Goal: Task Accomplishment & Management: Complete application form

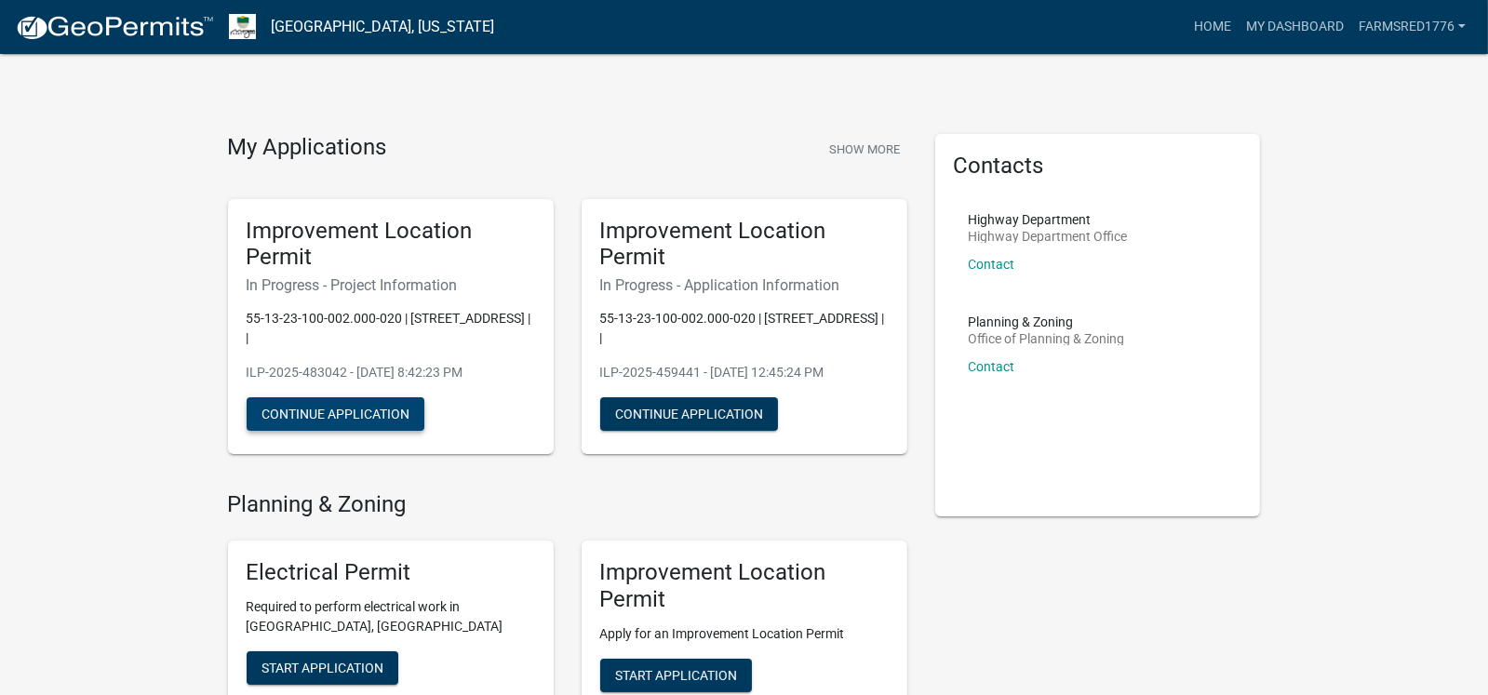
click at [357, 413] on button "Continue Application" at bounding box center [336, 414] width 178 height 34
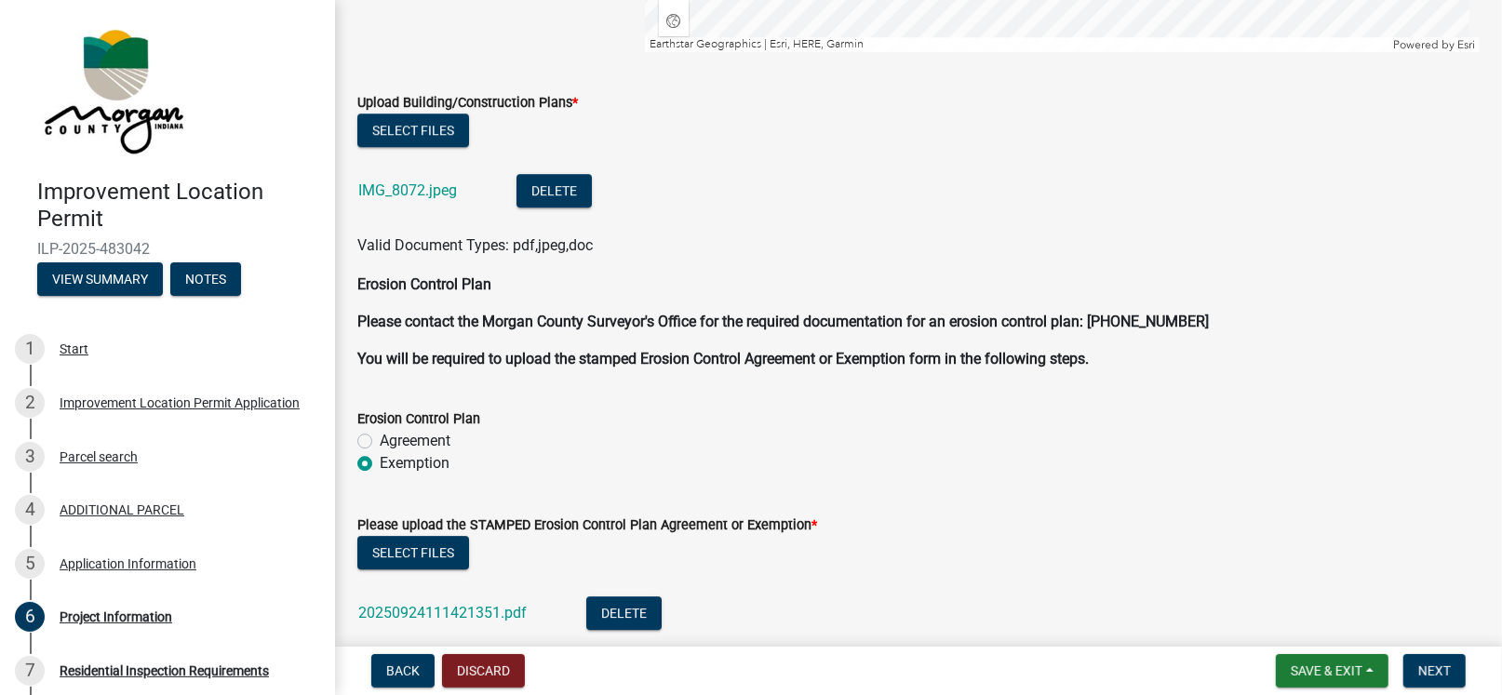
scroll to position [4290, 0]
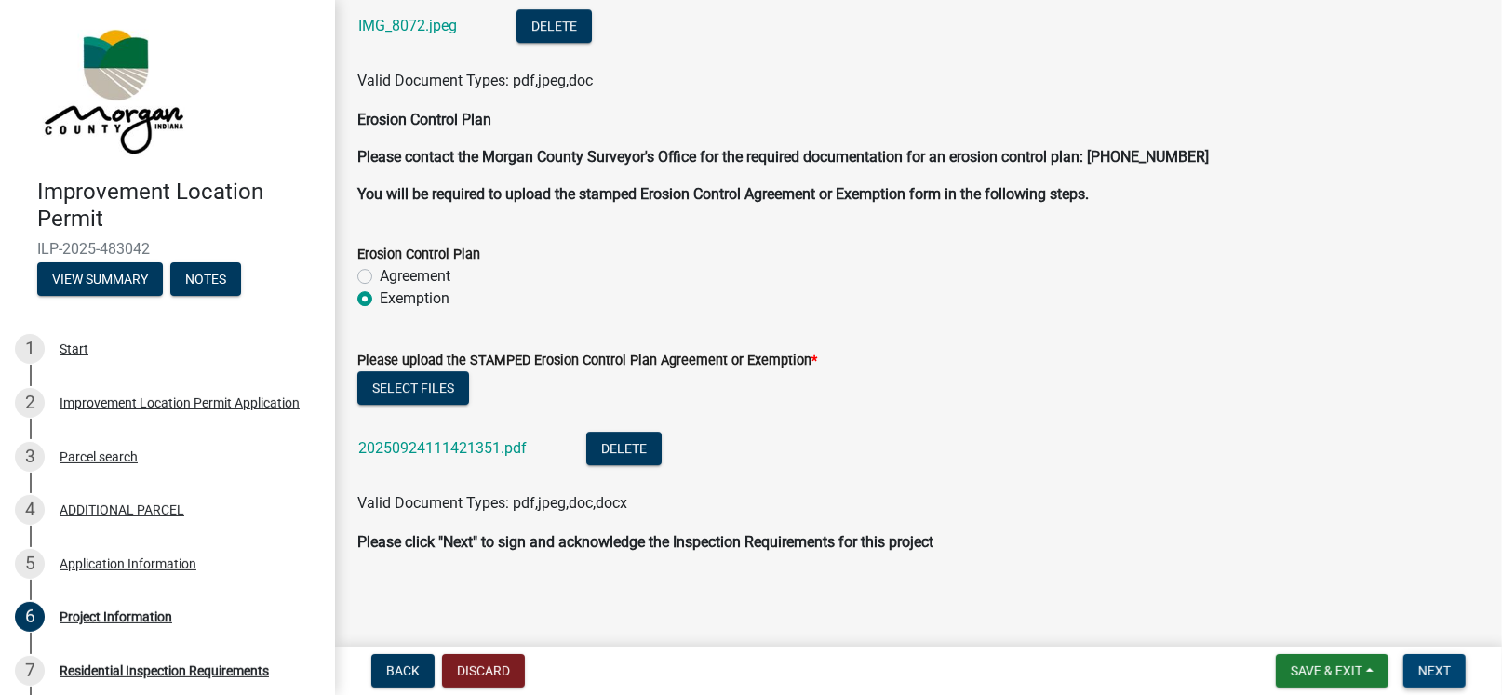
click at [1436, 670] on span "Next" at bounding box center [1434, 671] width 33 height 15
click at [1425, 667] on span "Next" at bounding box center [1434, 671] width 33 height 15
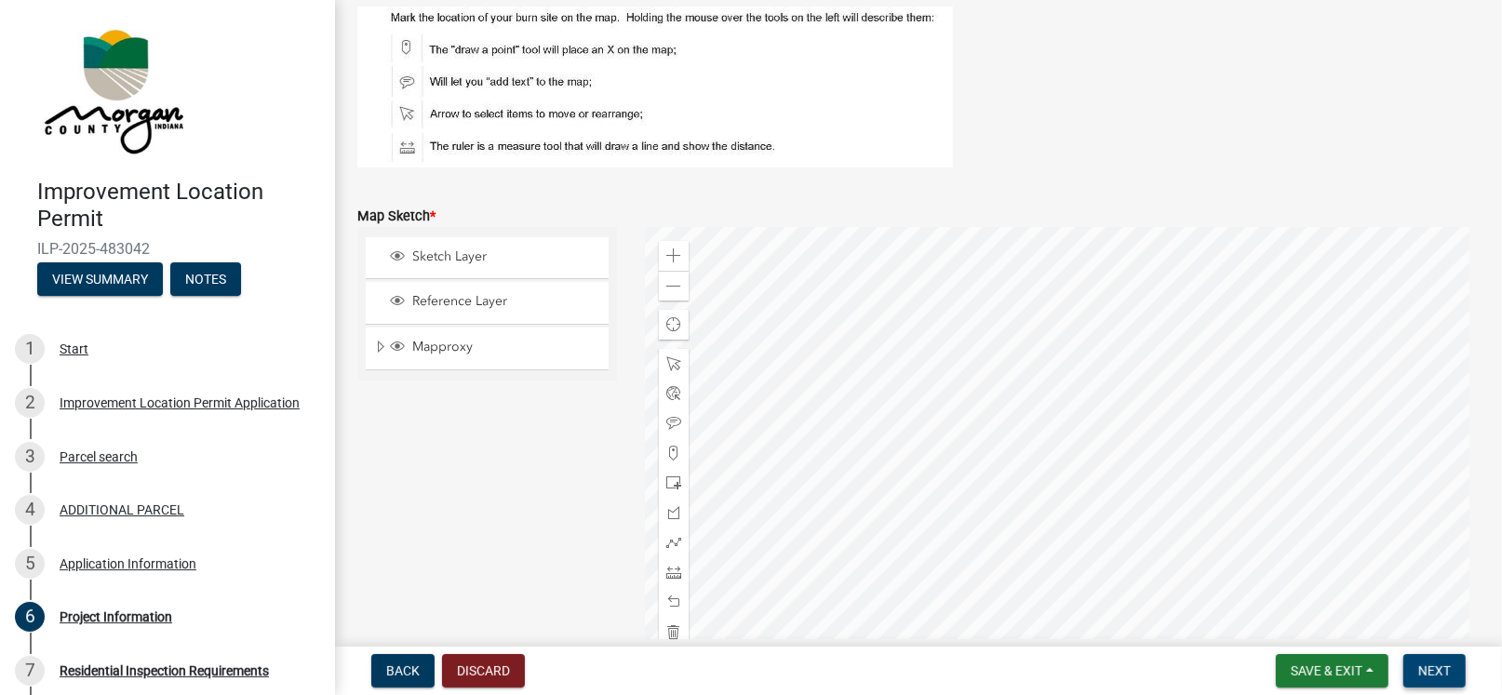
scroll to position [3497, 0]
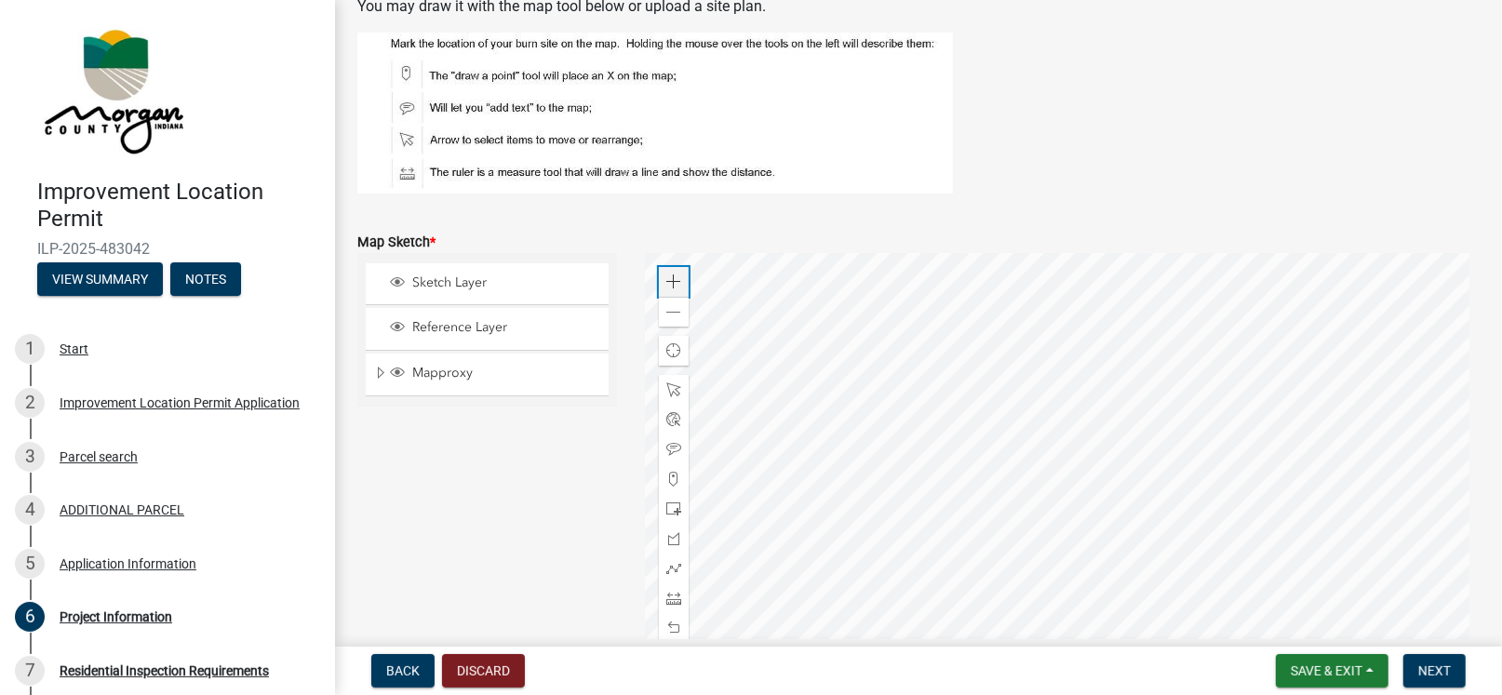
click at [671, 275] on span at bounding box center [673, 282] width 15 height 15
click at [994, 253] on div at bounding box center [1062, 485] width 835 height 465
click at [959, 253] on div at bounding box center [1062, 485] width 835 height 465
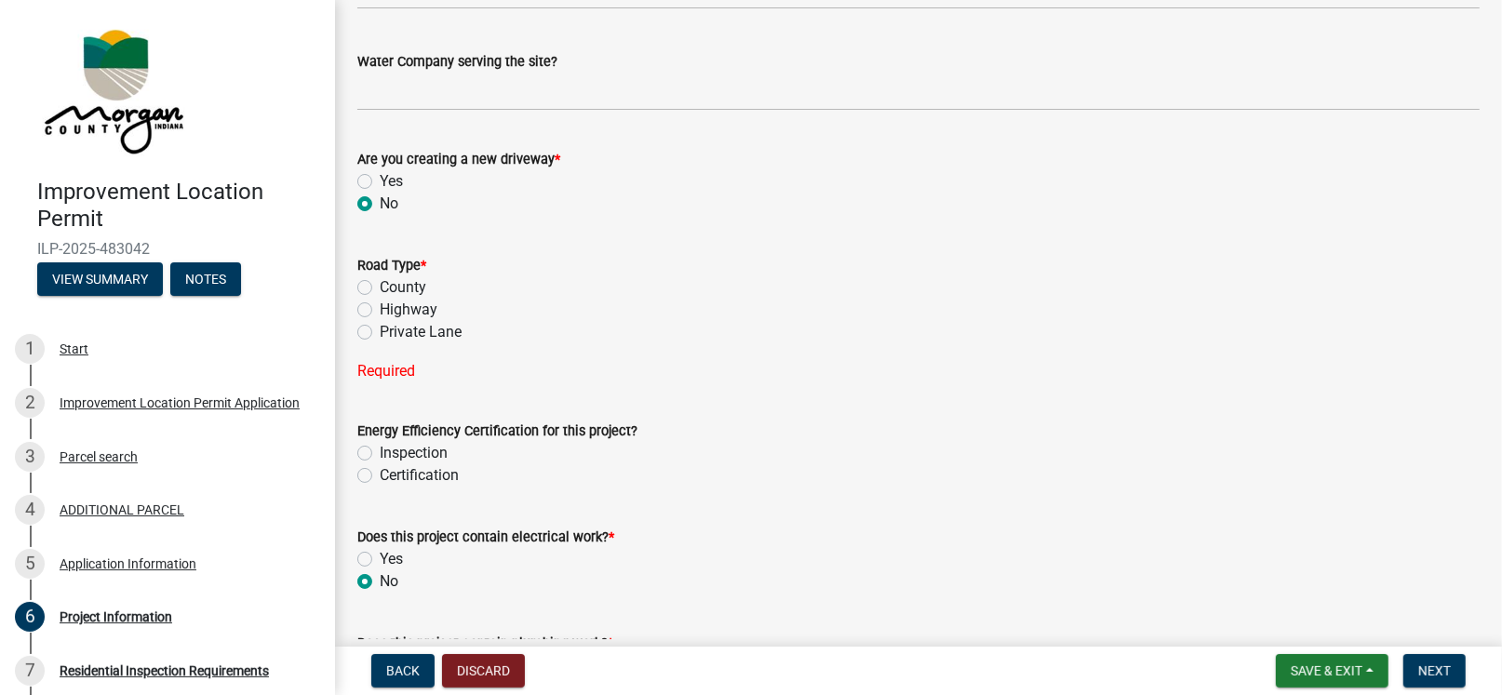
scroll to position [2388, 0]
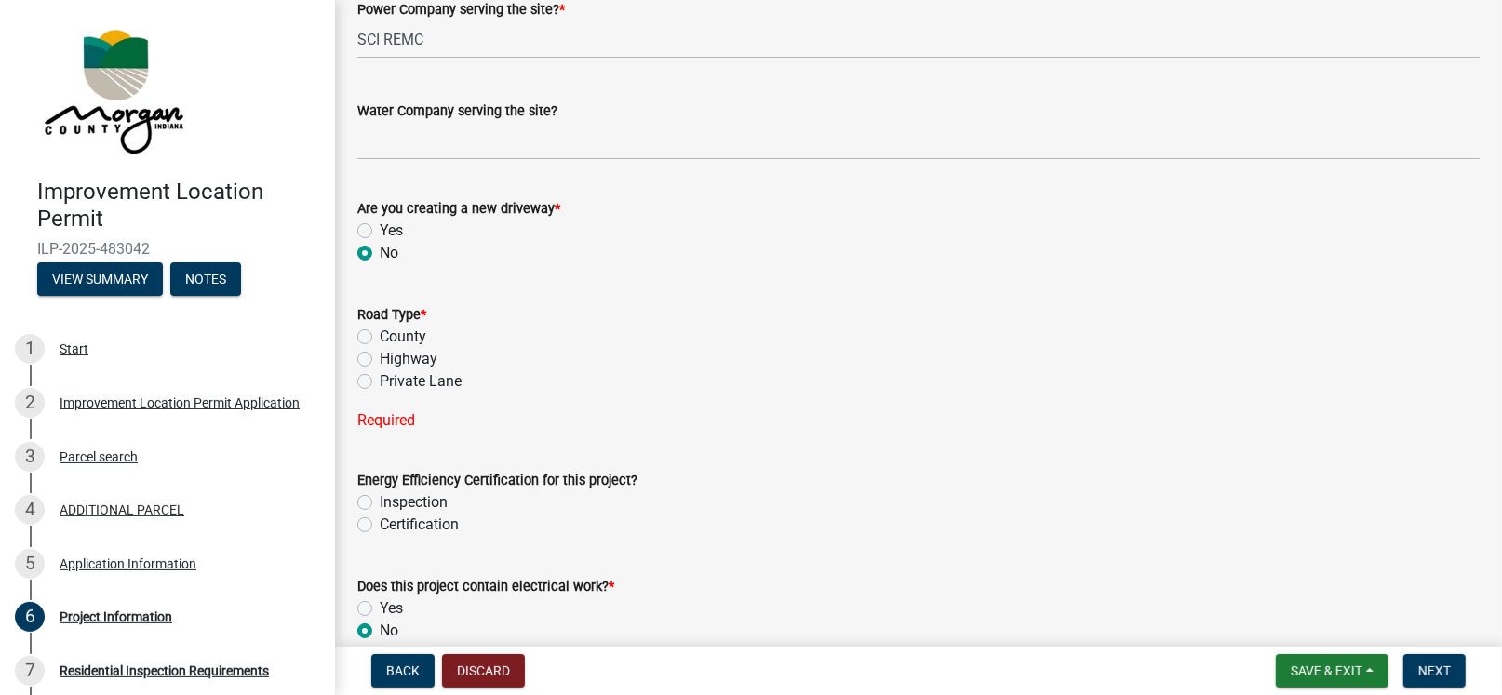
click at [380, 382] on label "Private Lane" at bounding box center [421, 381] width 82 height 22
click at [380, 382] on input "Private Lane" at bounding box center [386, 376] width 12 height 12
radio input "true"
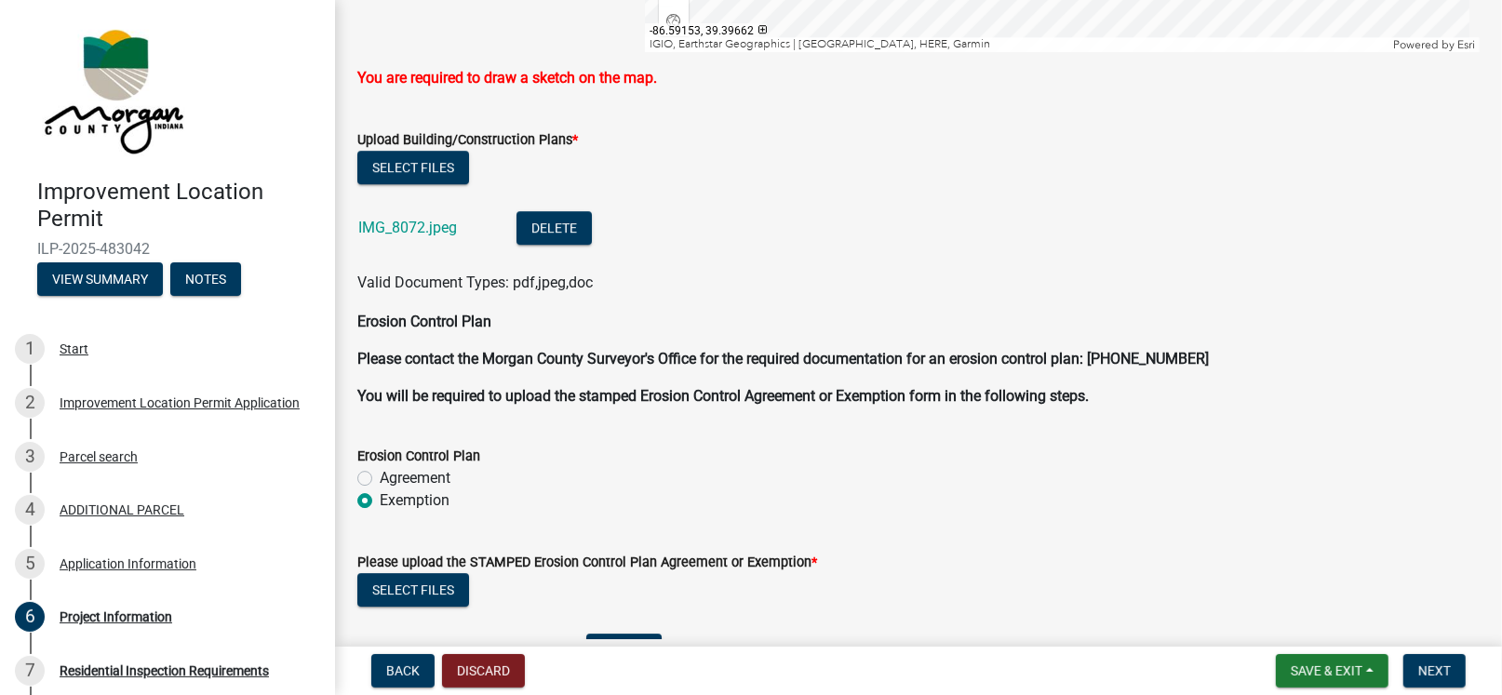
scroll to position [4329, 0]
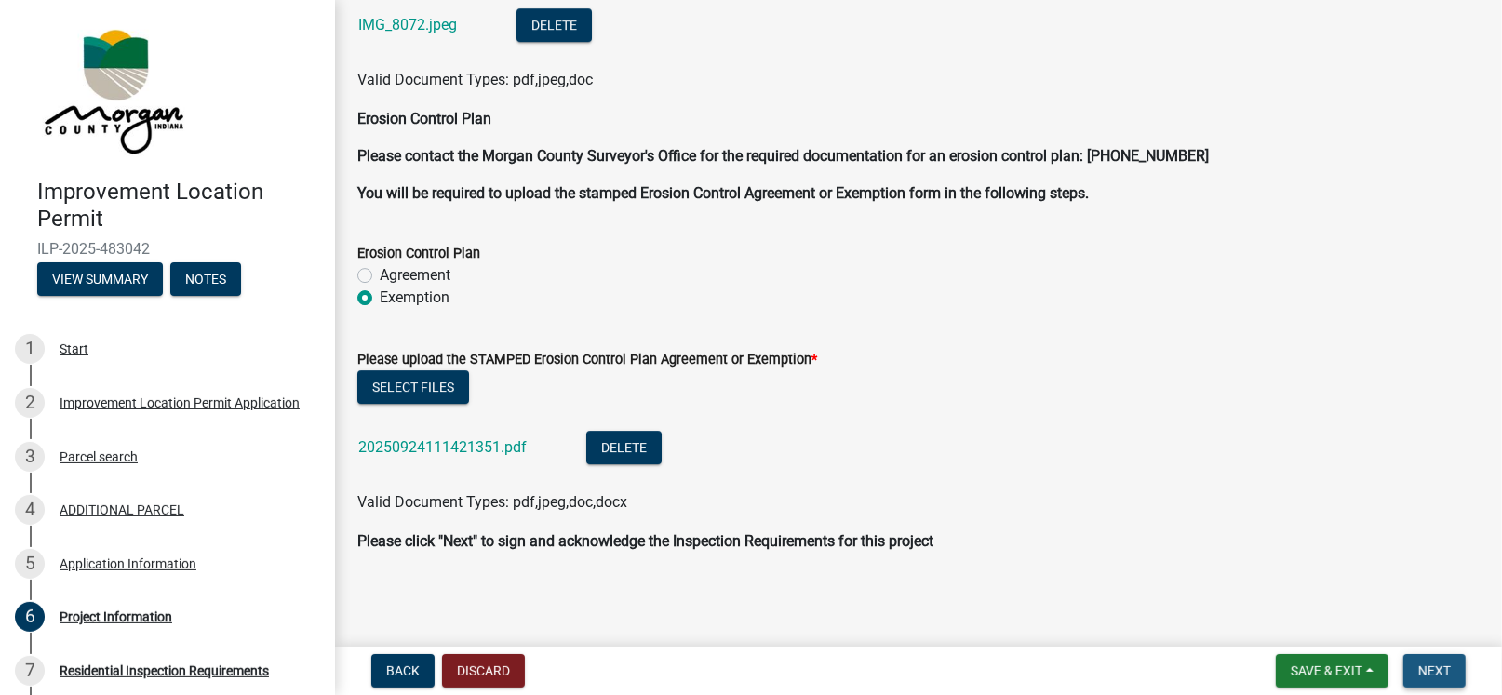
click at [1441, 671] on span "Next" at bounding box center [1434, 671] width 33 height 15
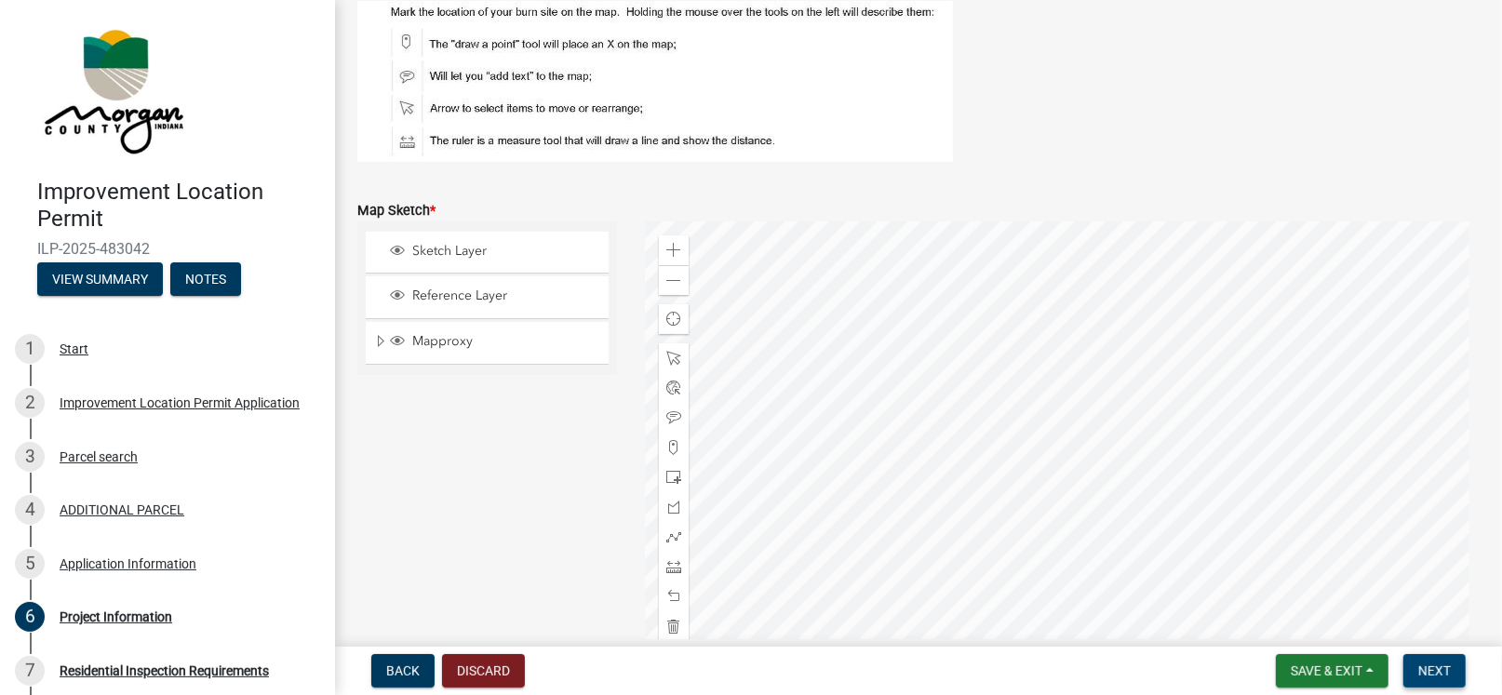
scroll to position [3459, 0]
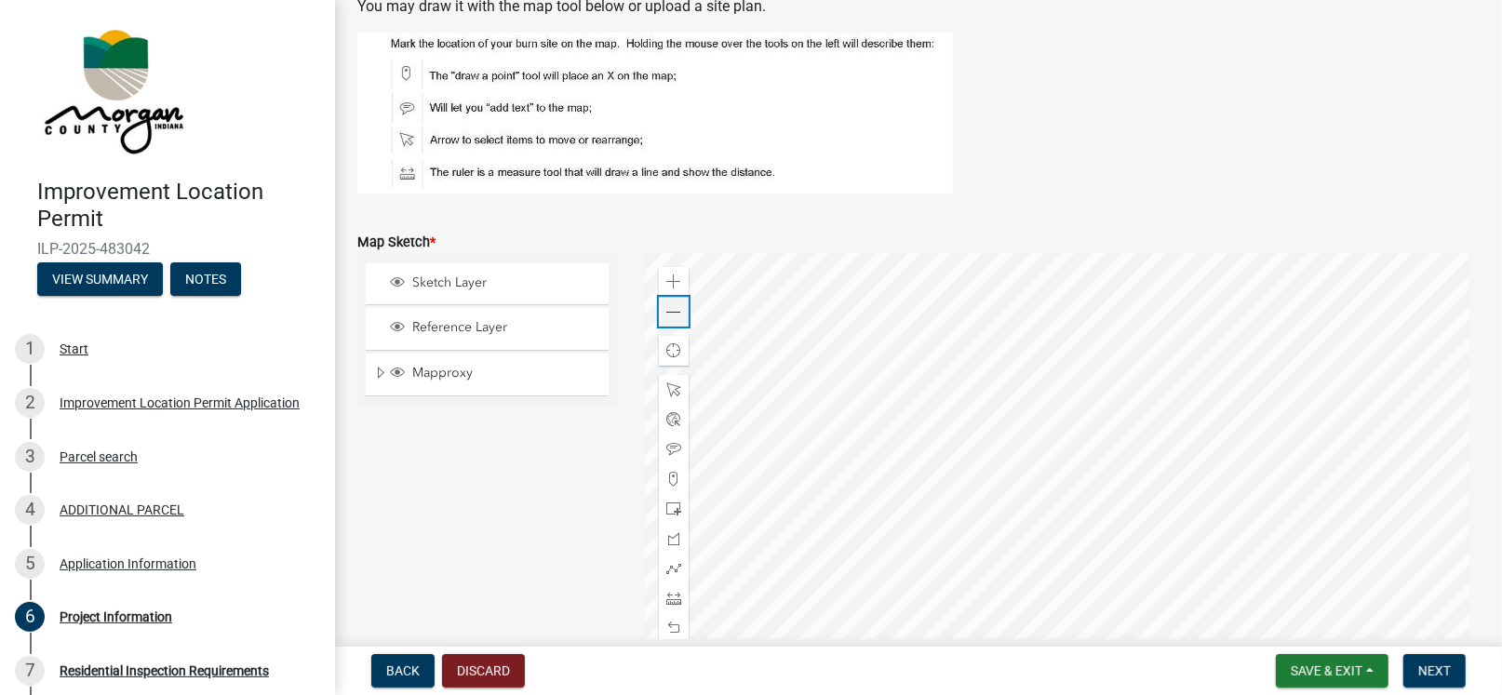
click at [669, 310] on span at bounding box center [673, 312] width 15 height 15
click at [666, 277] on span at bounding box center [673, 282] width 15 height 15
click at [839, 593] on div at bounding box center [1062, 485] width 835 height 465
click at [668, 276] on span at bounding box center [673, 282] width 15 height 15
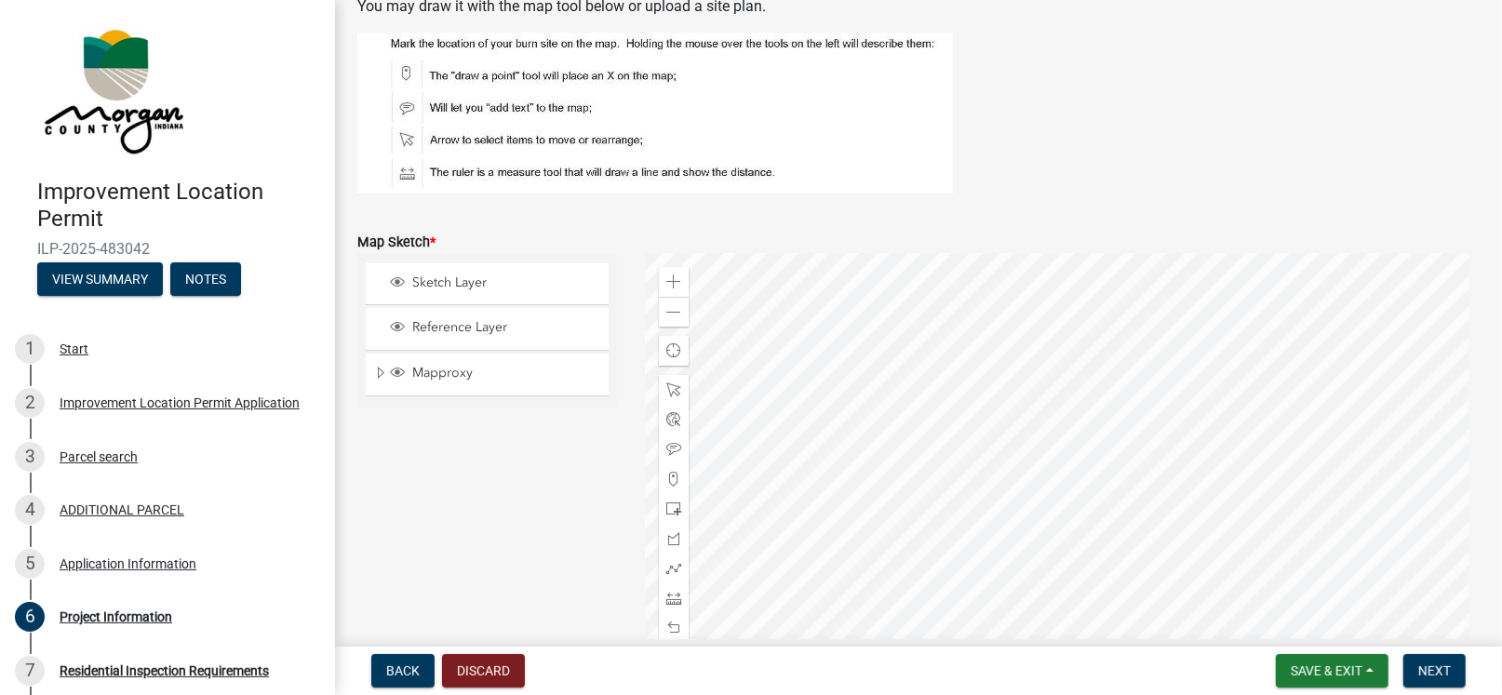
click at [765, 253] on div at bounding box center [1062, 485] width 835 height 465
click at [896, 388] on div at bounding box center [1062, 485] width 835 height 465
click at [670, 280] on span at bounding box center [673, 282] width 15 height 15
click at [935, 368] on div at bounding box center [1062, 485] width 835 height 465
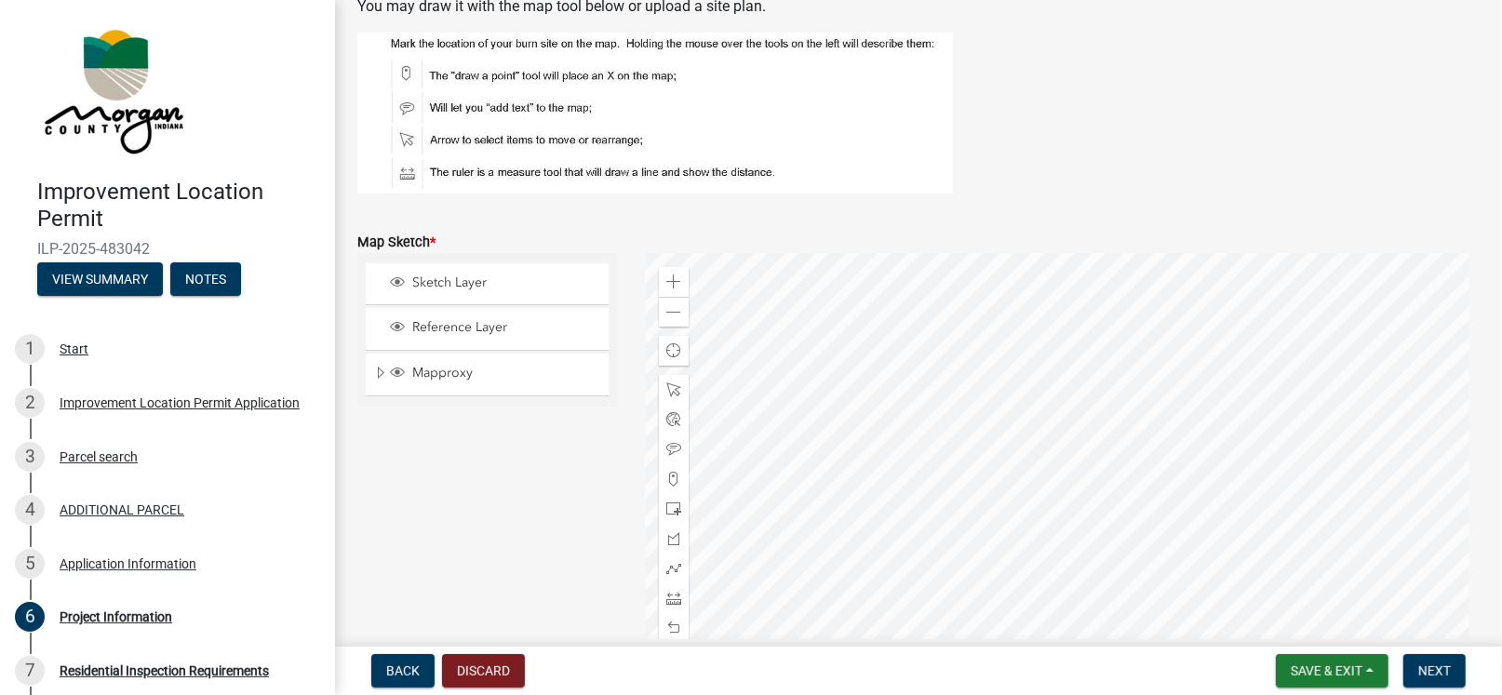
click at [873, 299] on div at bounding box center [1062, 485] width 835 height 465
click at [839, 253] on div at bounding box center [1062, 485] width 835 height 465
click at [863, 253] on div at bounding box center [1062, 485] width 835 height 465
click at [969, 385] on div at bounding box center [1062, 485] width 835 height 465
click at [964, 313] on div at bounding box center [1062, 485] width 835 height 465
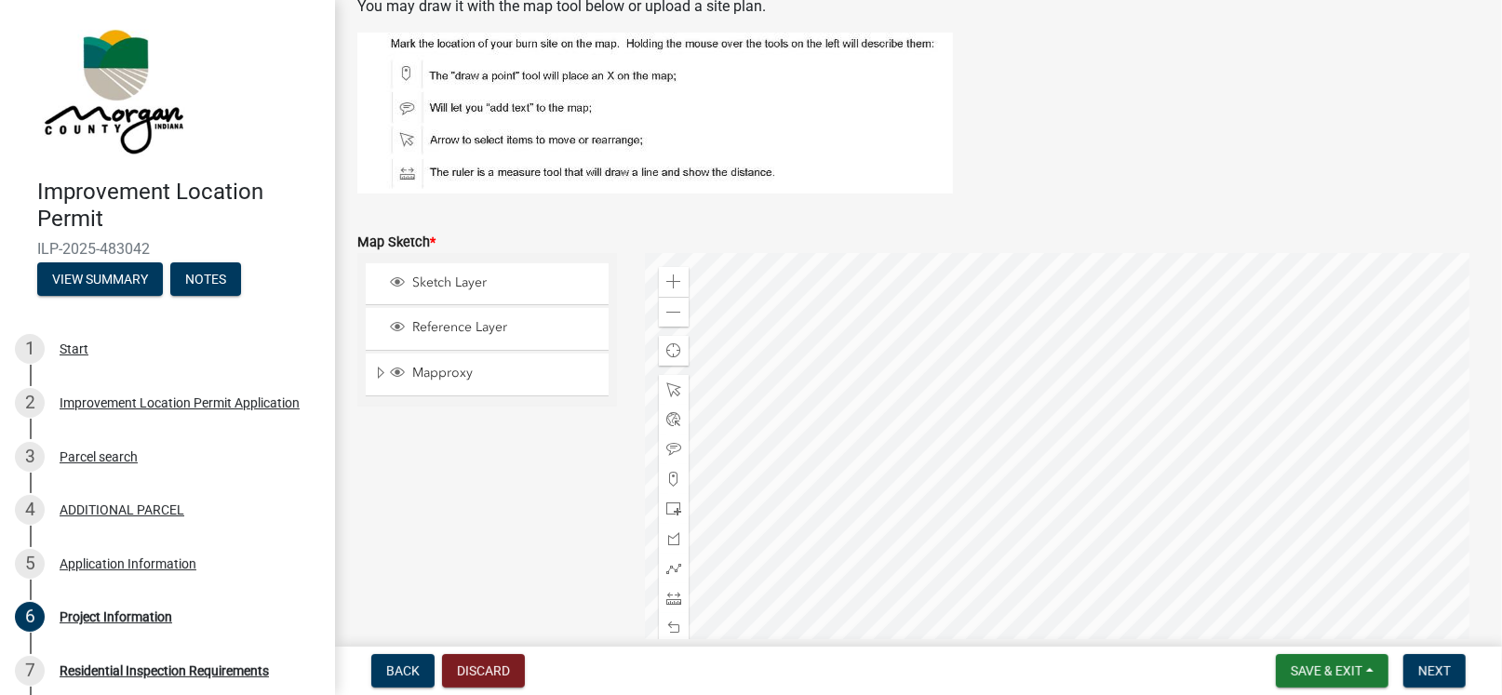
click at [1026, 351] on div at bounding box center [1062, 485] width 835 height 465
click at [667, 275] on span at bounding box center [673, 282] width 15 height 15
click at [866, 567] on div at bounding box center [1062, 485] width 835 height 465
click at [667, 475] on span at bounding box center [673, 479] width 15 height 15
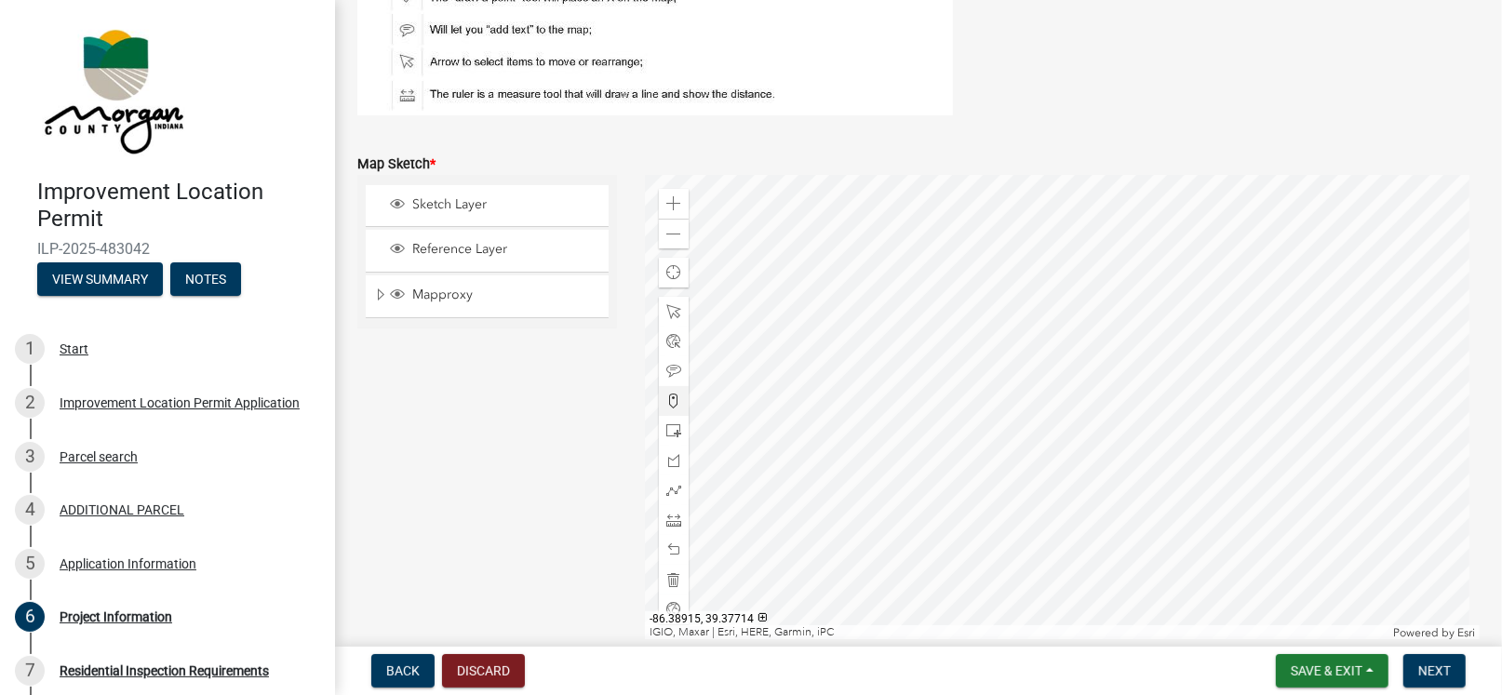
click at [1083, 362] on div at bounding box center [1062, 407] width 835 height 465
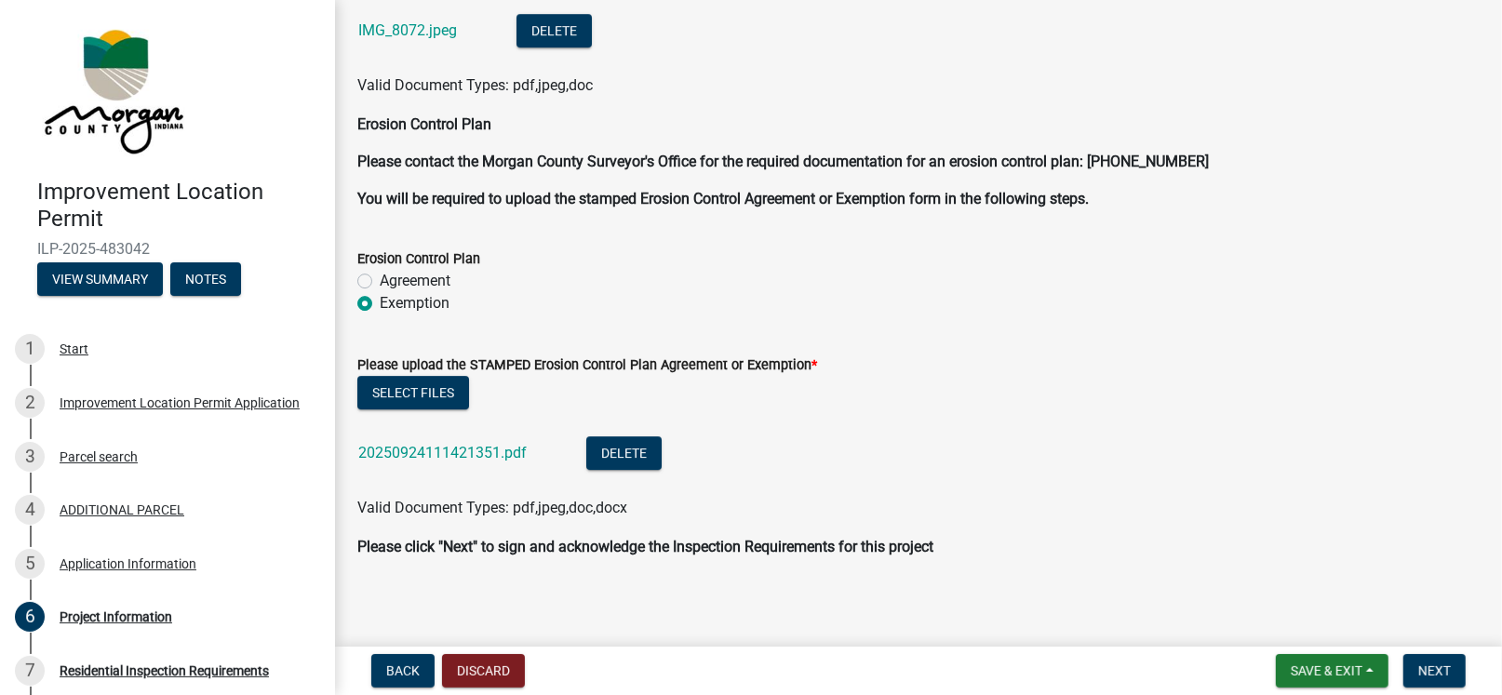
scroll to position [4290, 0]
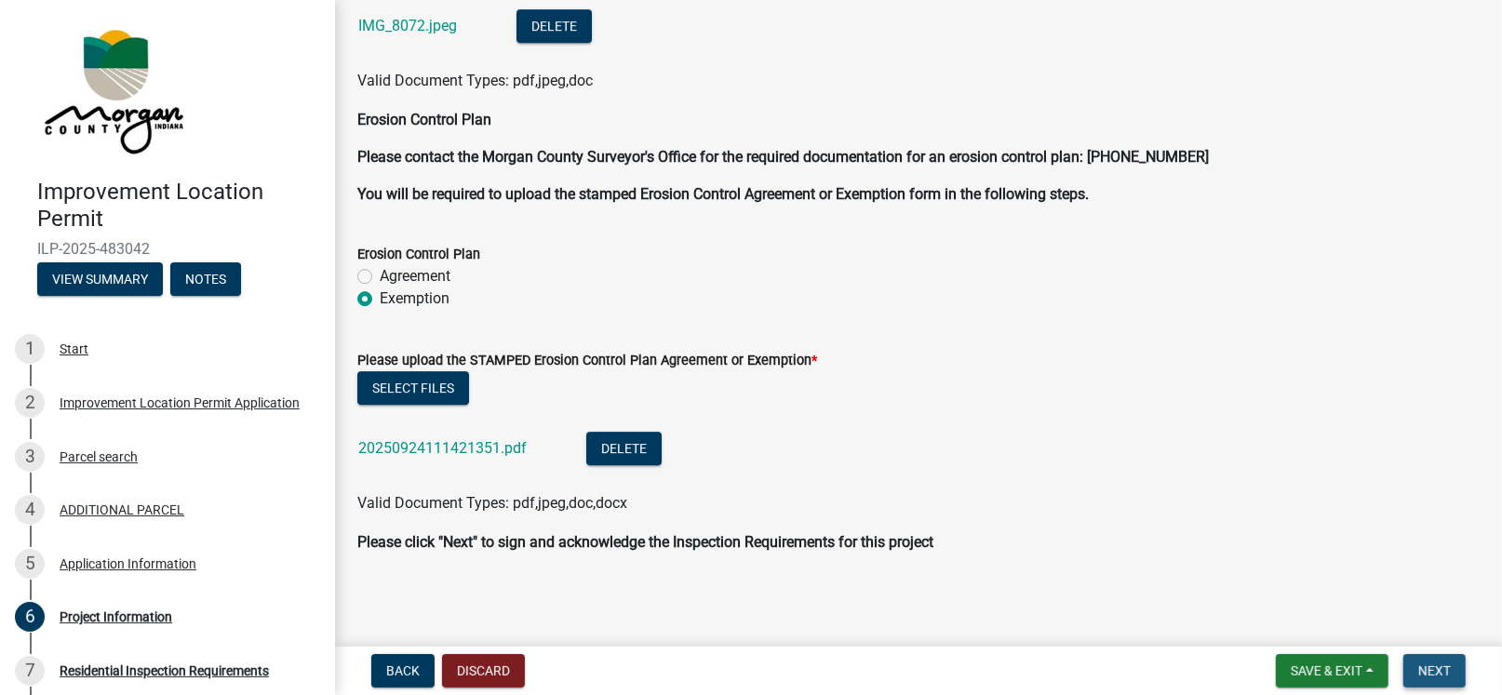
click at [1443, 671] on span "Next" at bounding box center [1434, 671] width 33 height 15
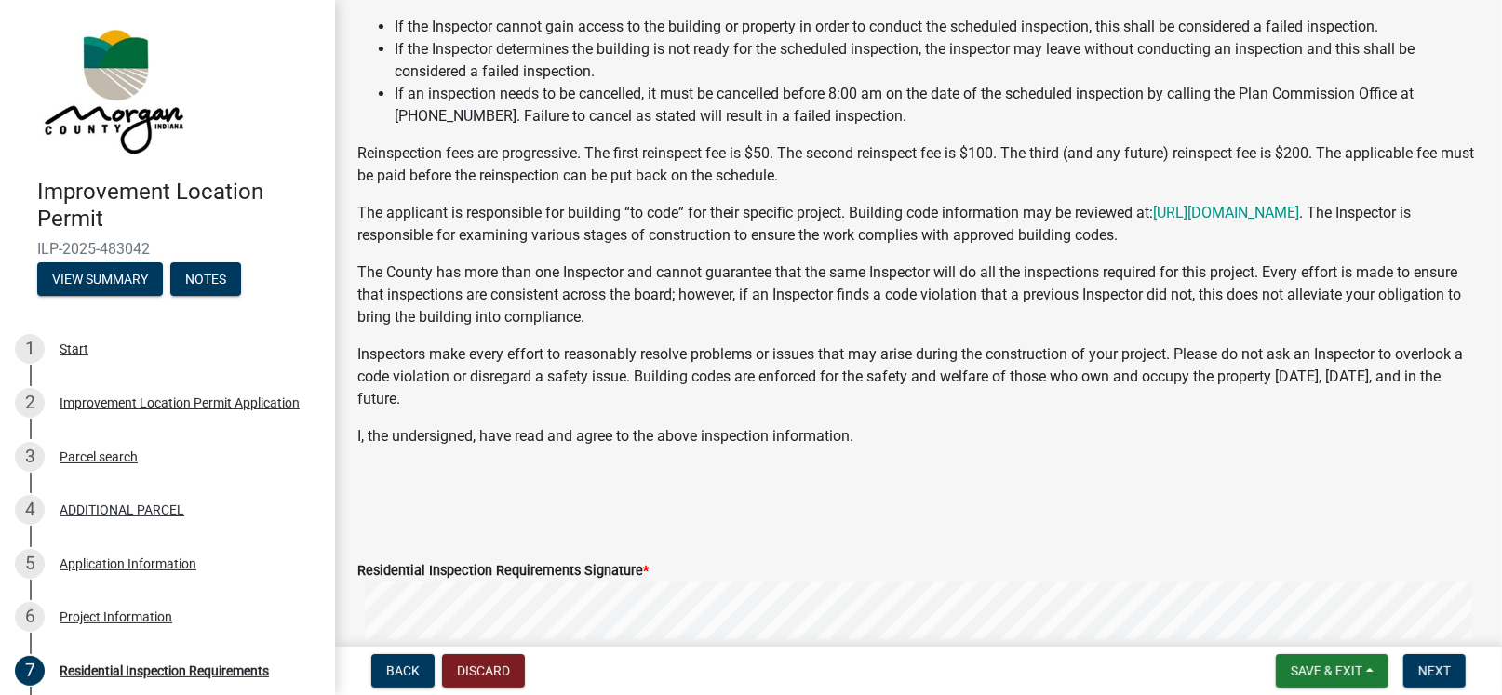
scroll to position [217, 0]
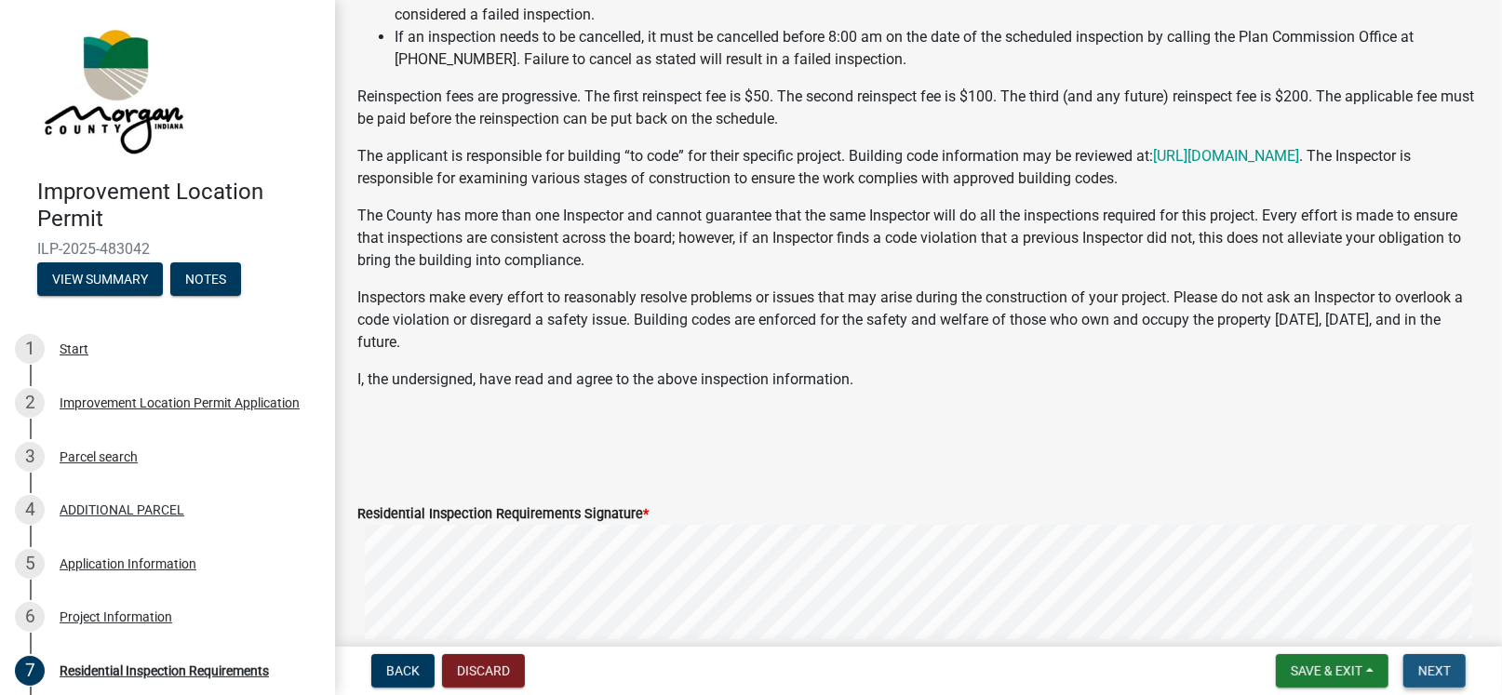
click at [1442, 665] on span "Next" at bounding box center [1434, 671] width 33 height 15
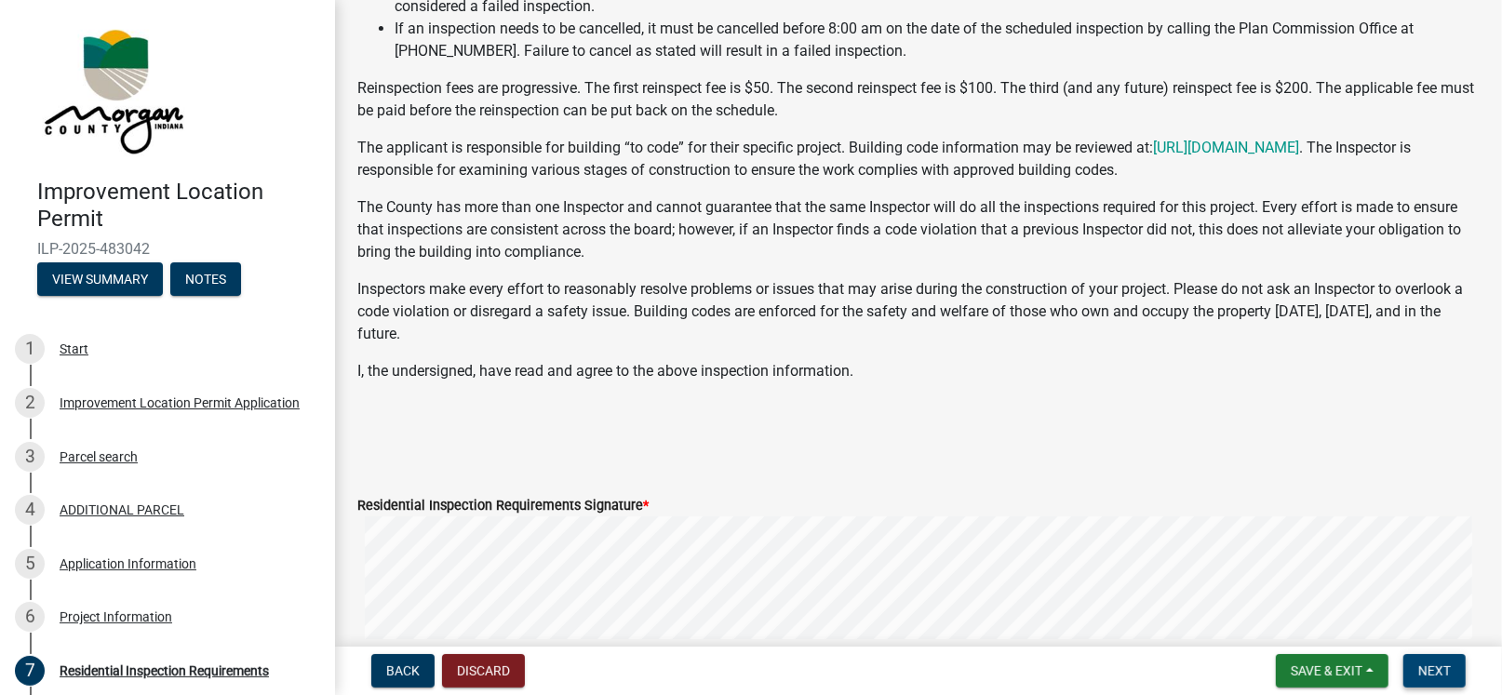
scroll to position [434, 0]
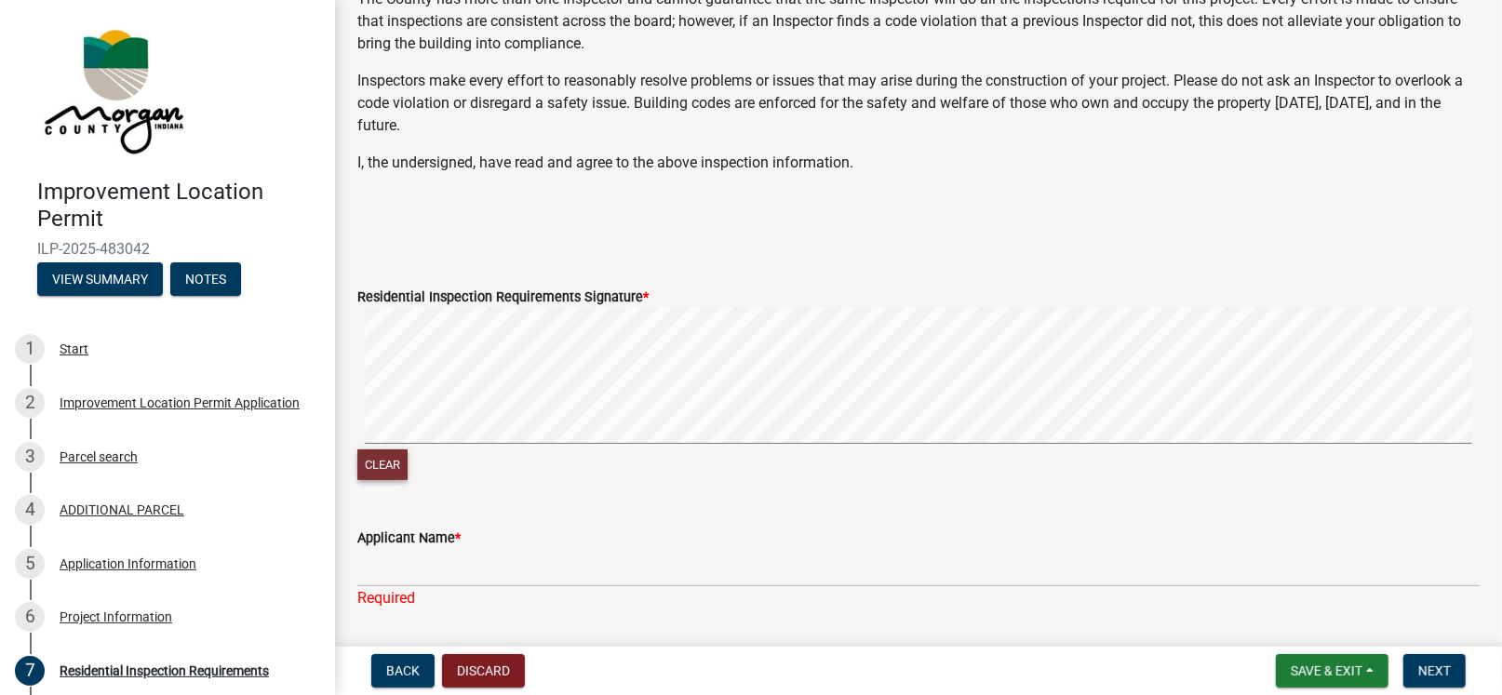
drag, startPoint x: 386, startPoint y: 465, endPoint x: 408, endPoint y: 445, distance: 29.6
click at [386, 464] on button "Clear" at bounding box center [382, 465] width 50 height 31
click at [383, 463] on button "Clear" at bounding box center [382, 465] width 50 height 31
click at [386, 474] on button "Clear" at bounding box center [382, 465] width 50 height 31
drag, startPoint x: 387, startPoint y: 461, endPoint x: 368, endPoint y: 447, distance: 24.0
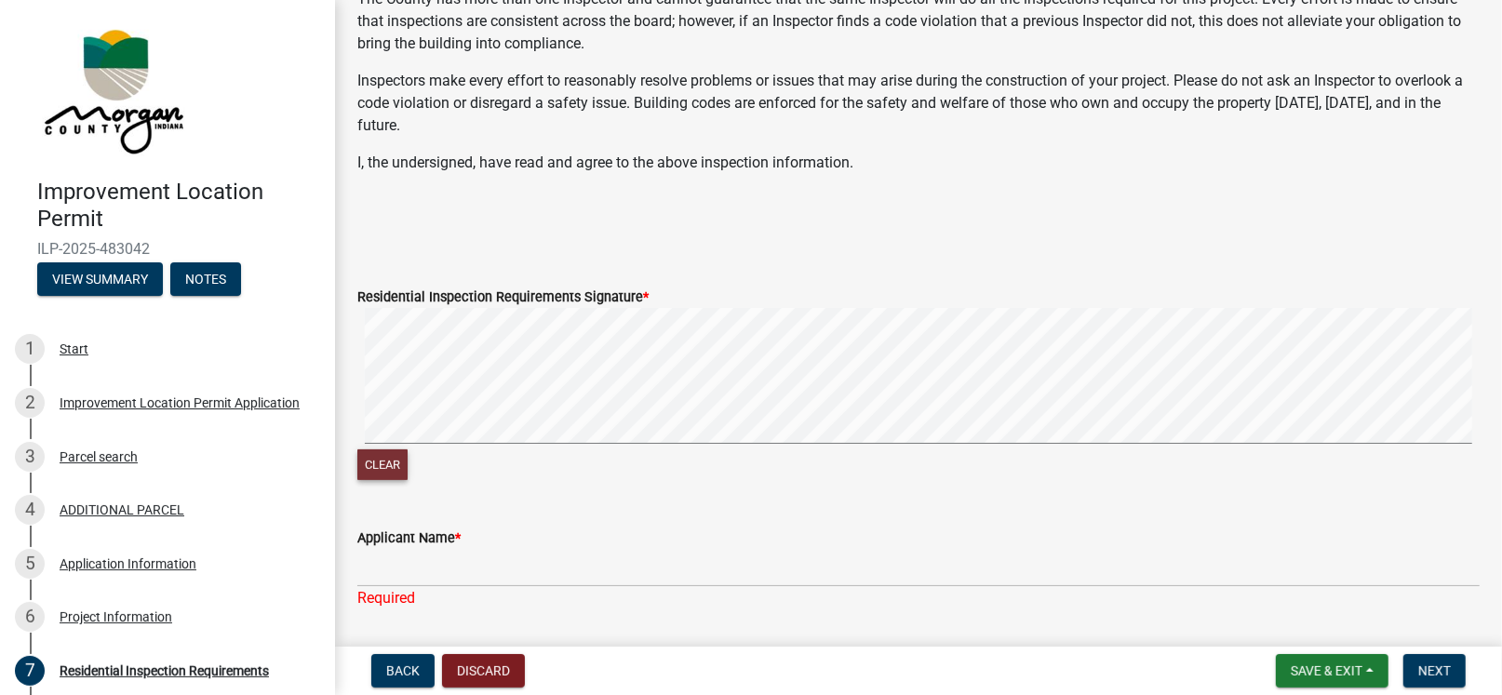
click at [383, 458] on button "Clear" at bounding box center [382, 465] width 50 height 31
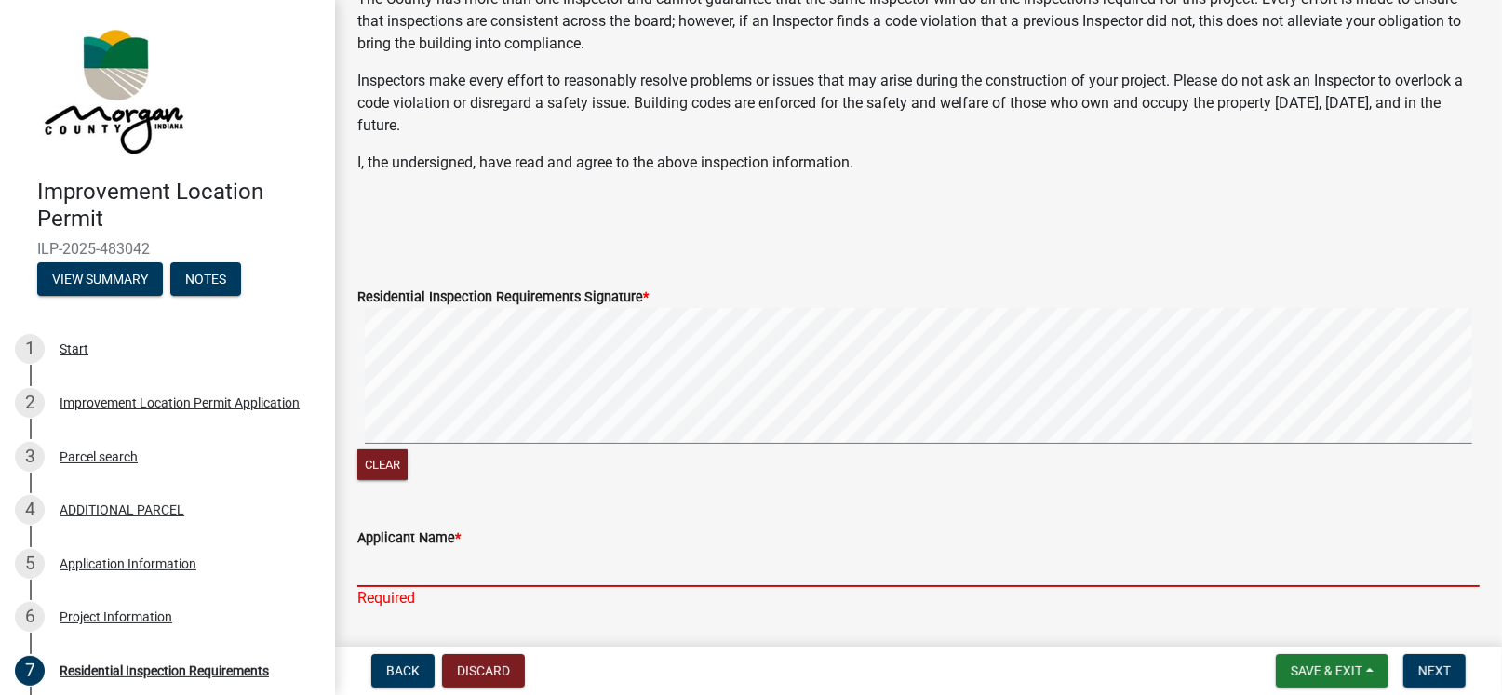
click at [383, 567] on input "Applicant Name *" at bounding box center [918, 568] width 1122 height 38
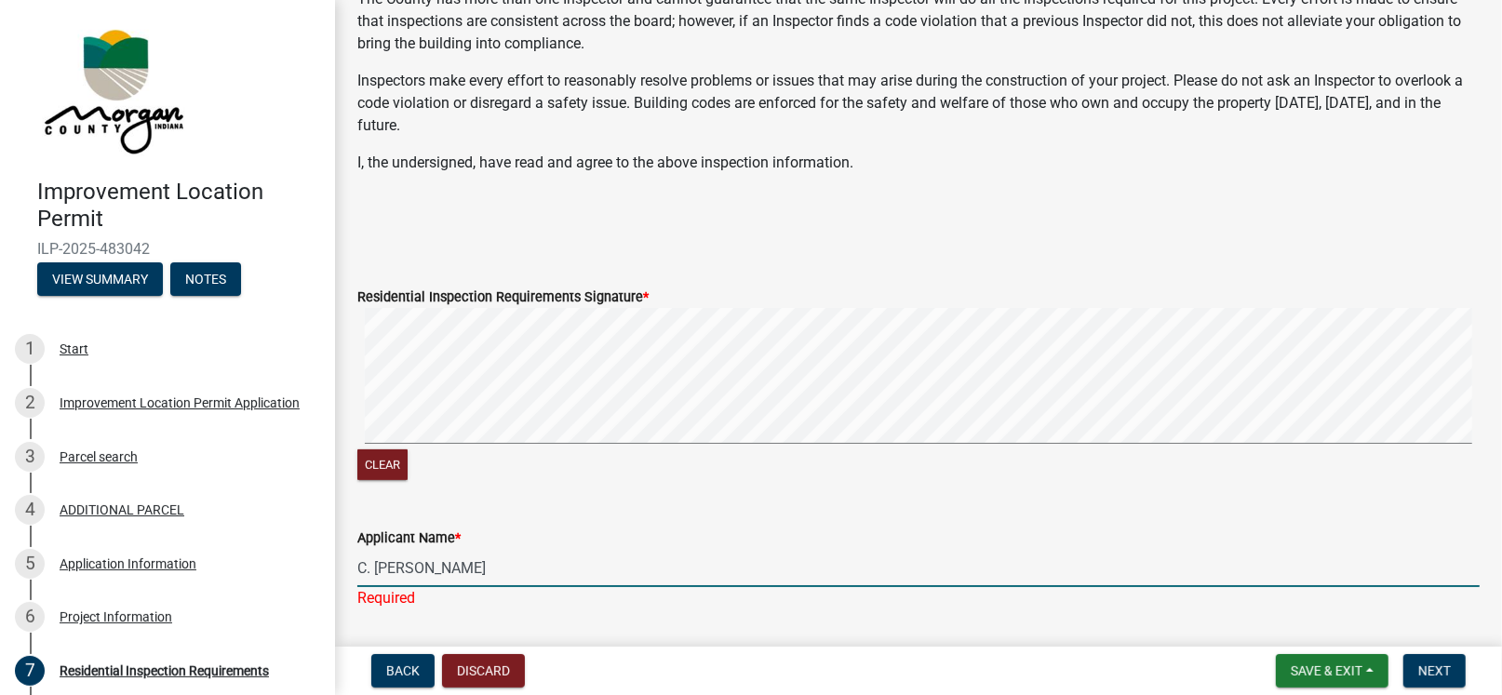
scroll to position [591, 0]
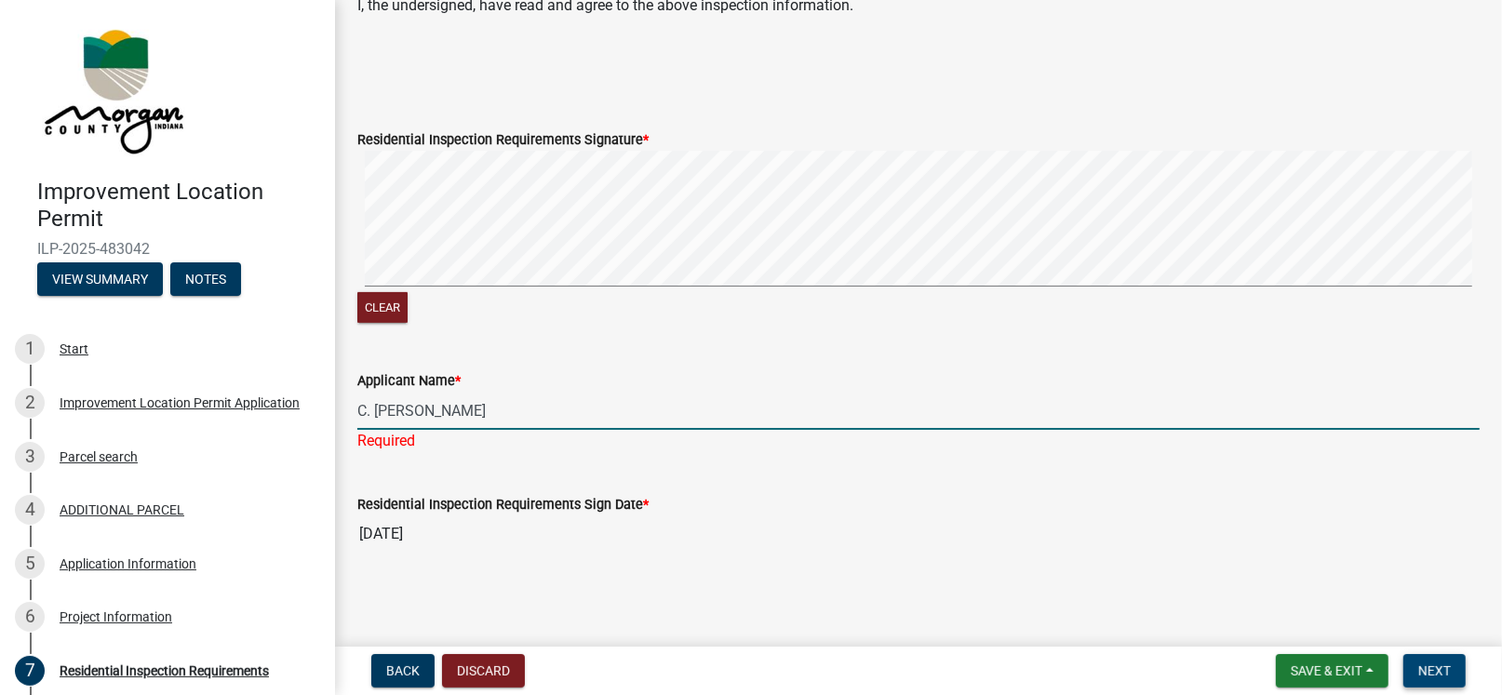
type input "C. [PERSON_NAME]"
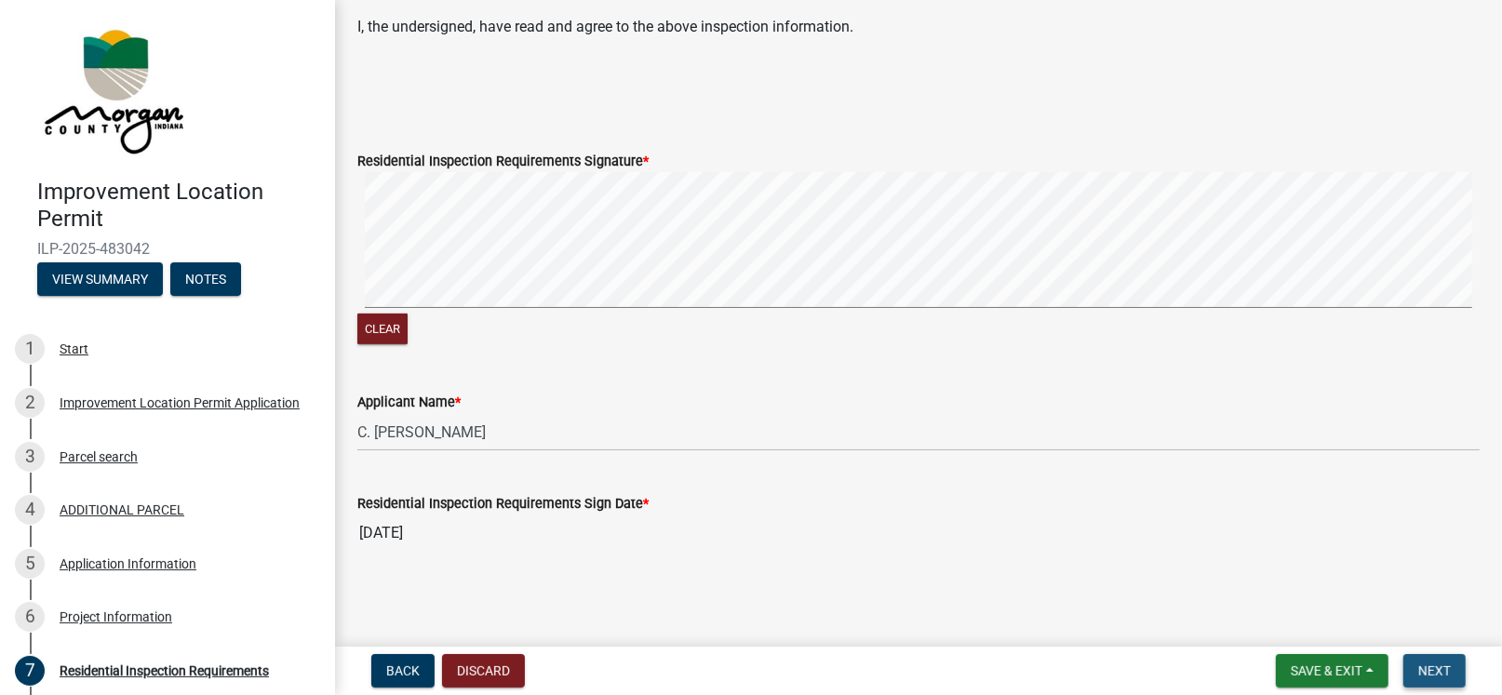
scroll to position [568, 0]
click at [1434, 665] on span "Next" at bounding box center [1434, 671] width 33 height 15
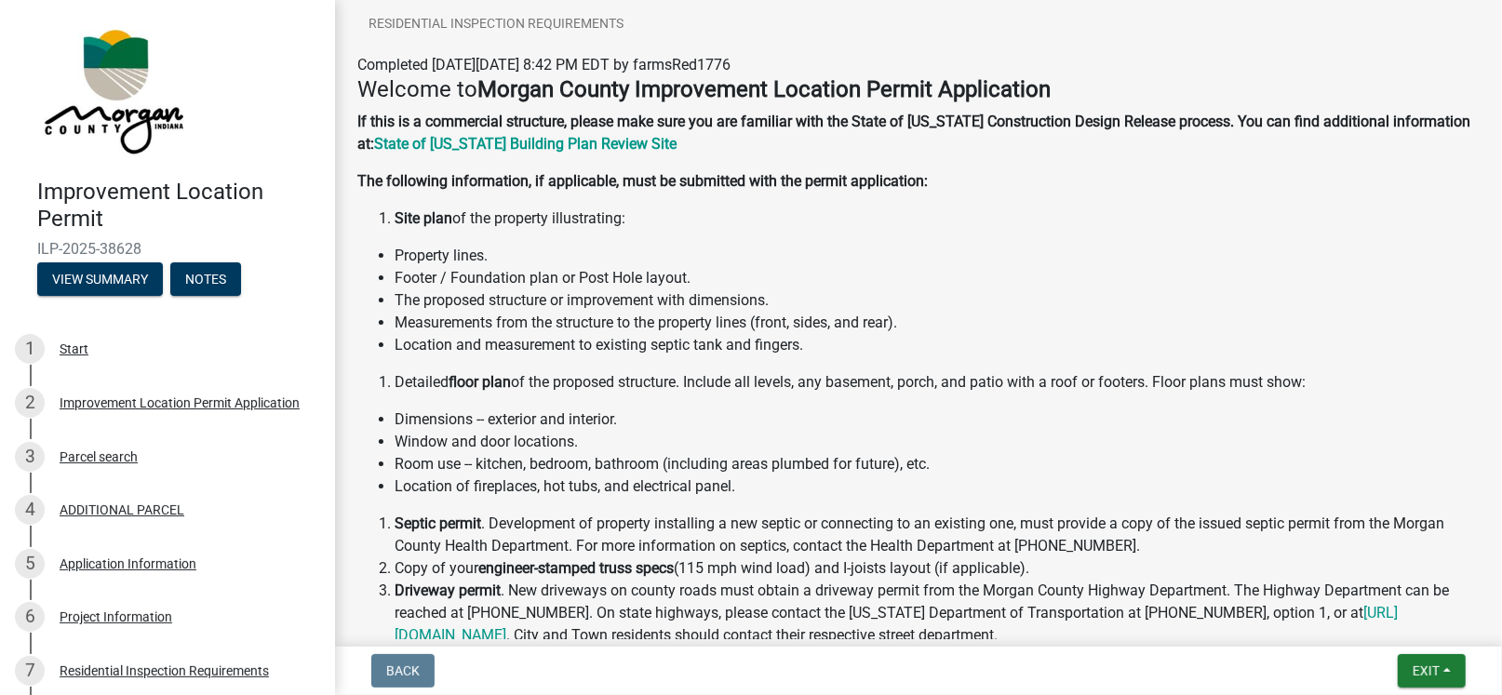
scroll to position [148, 0]
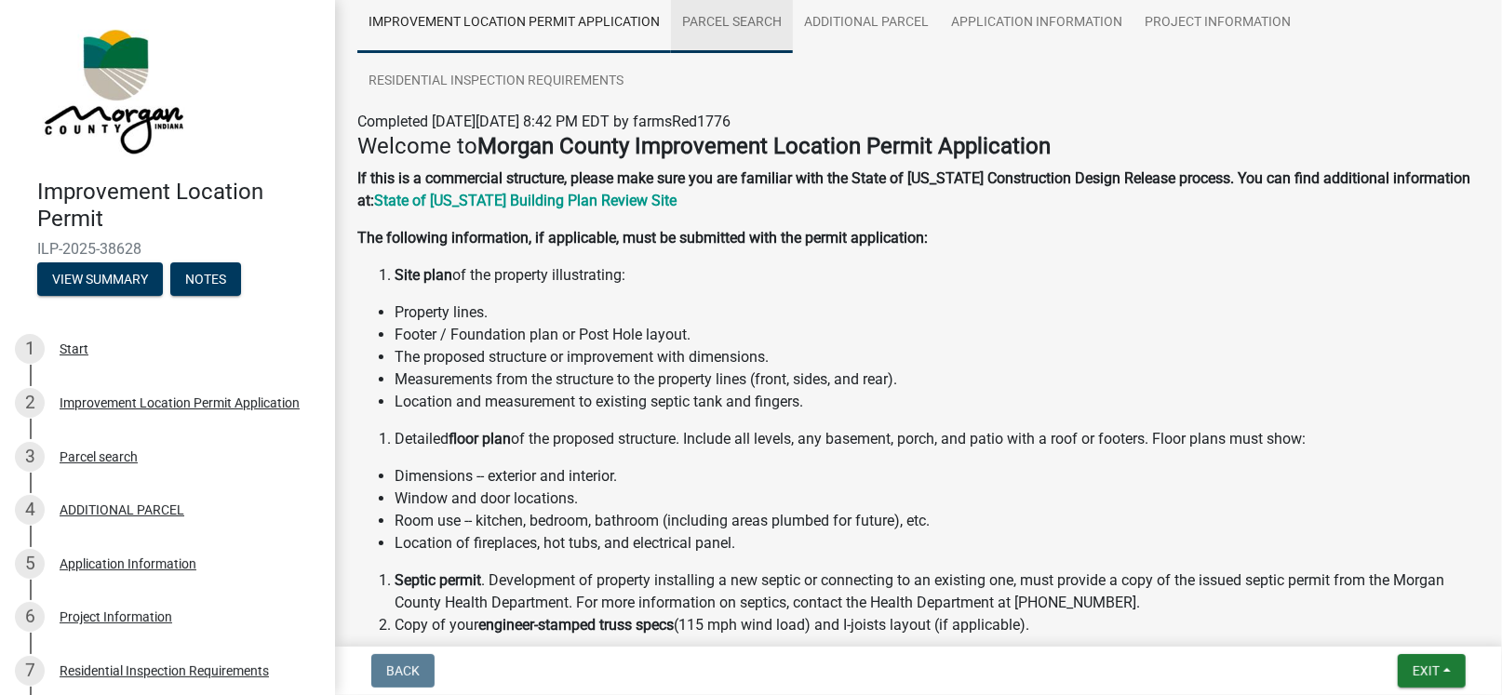
click at [724, 22] on link "Parcel search" at bounding box center [732, 23] width 122 height 60
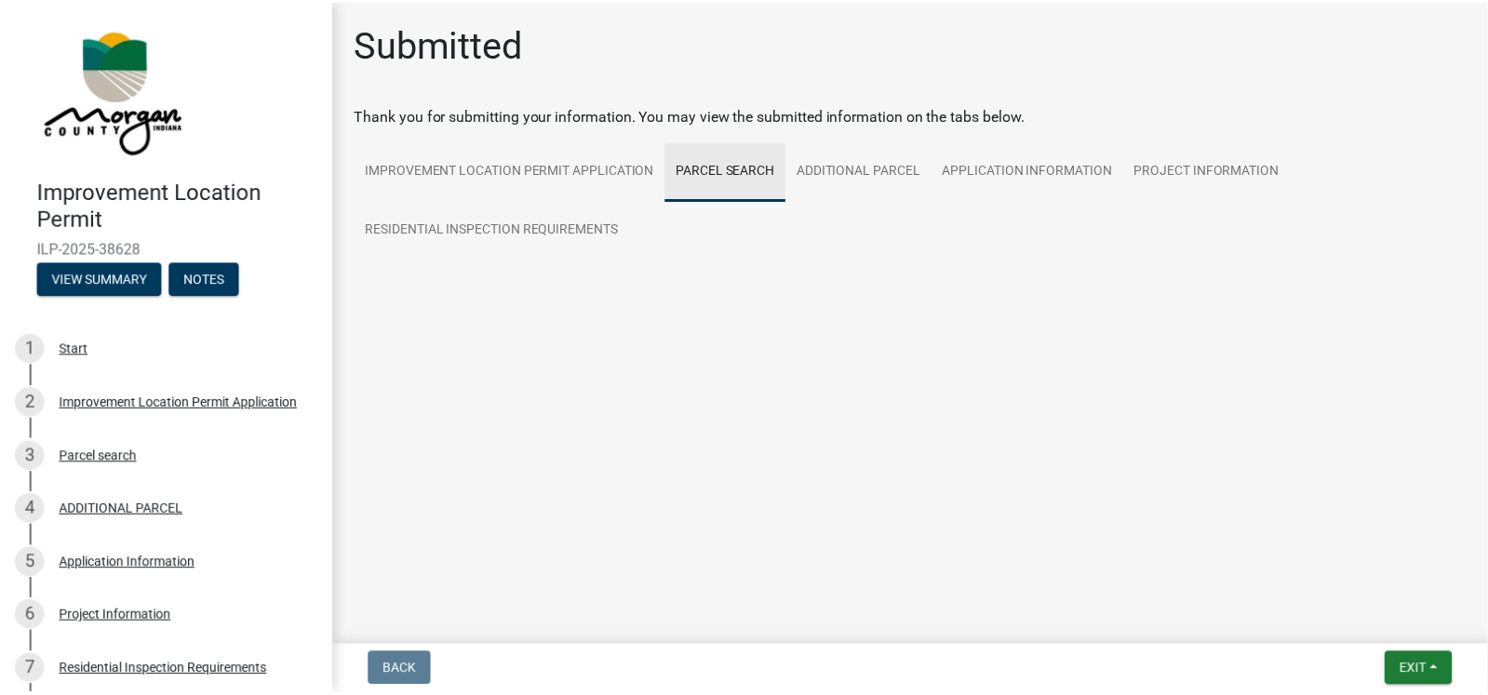
scroll to position [0, 0]
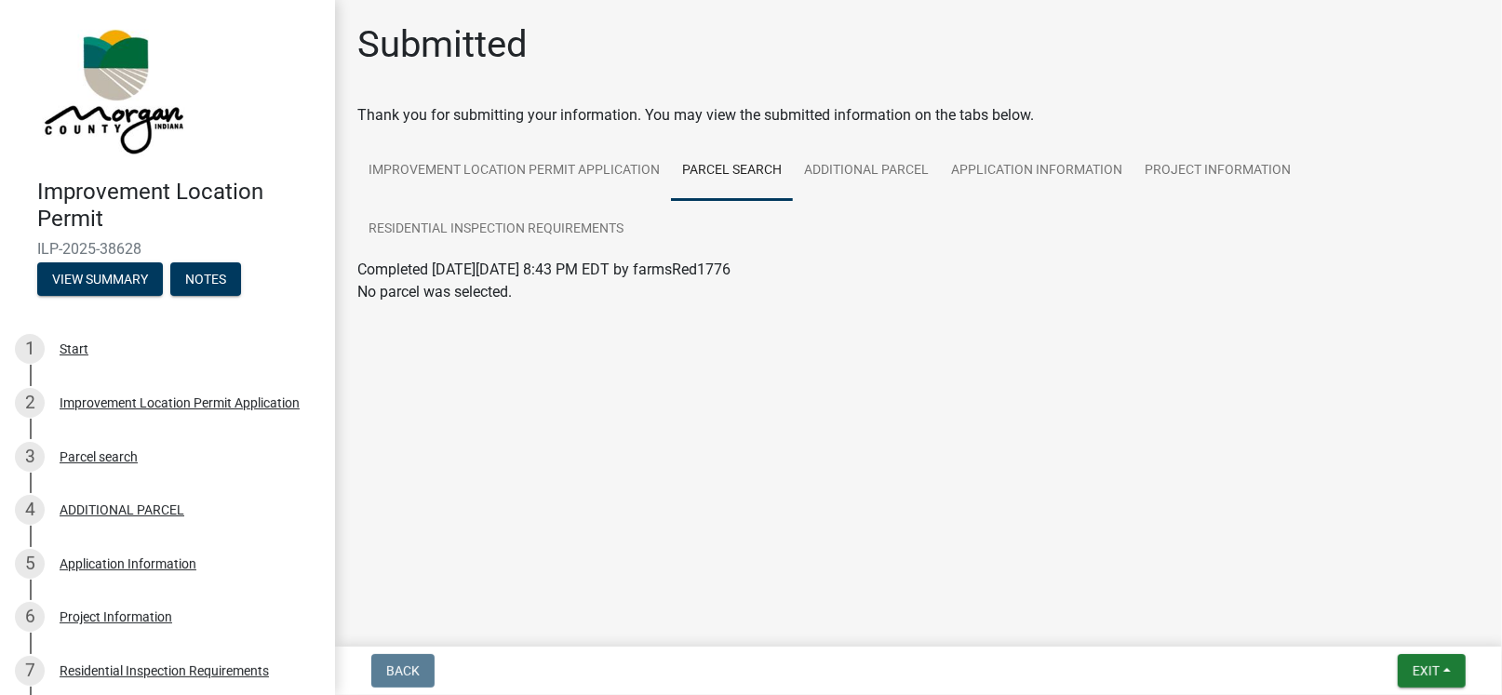
click at [702, 165] on link "Parcel search" at bounding box center [732, 171] width 122 height 60
click at [1427, 669] on span "Exit" at bounding box center [1426, 671] width 27 height 15
click at [1373, 624] on button "Save & Exit" at bounding box center [1391, 622] width 149 height 45
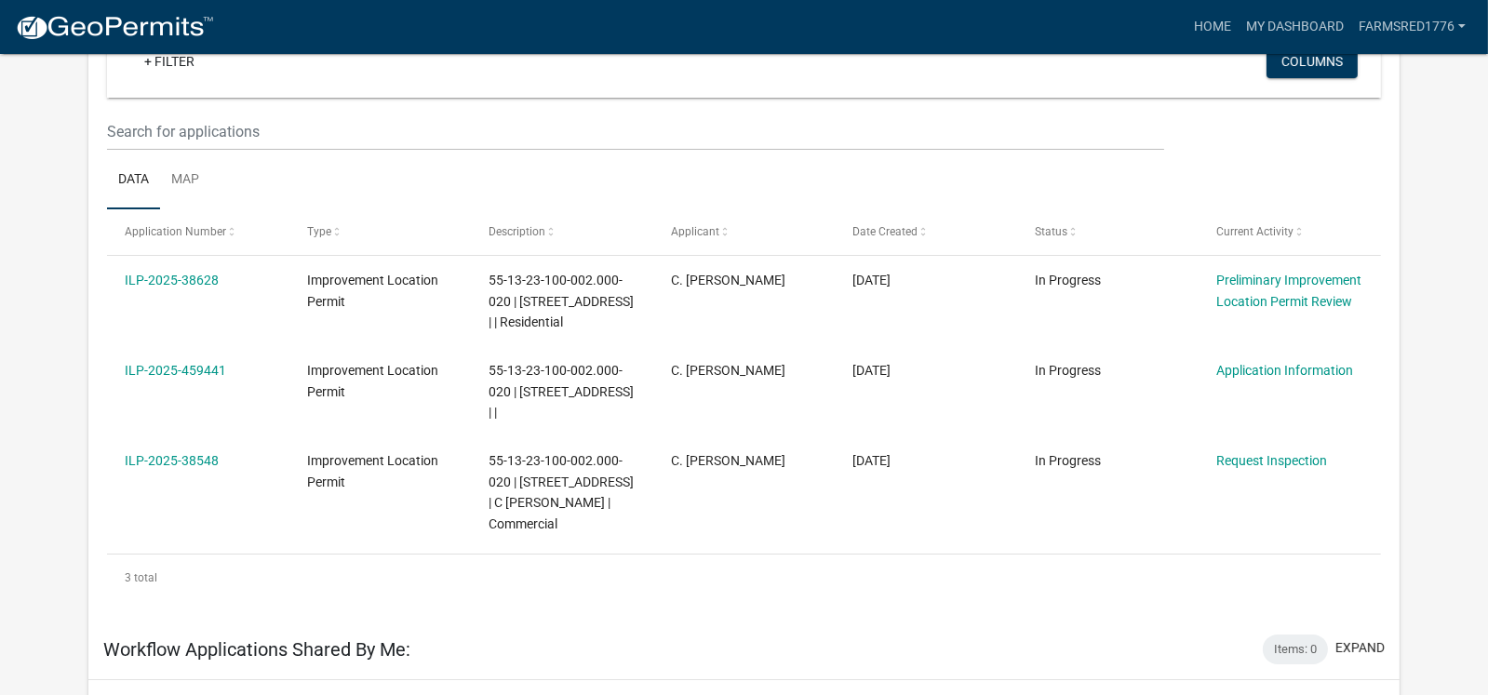
scroll to position [174, 0]
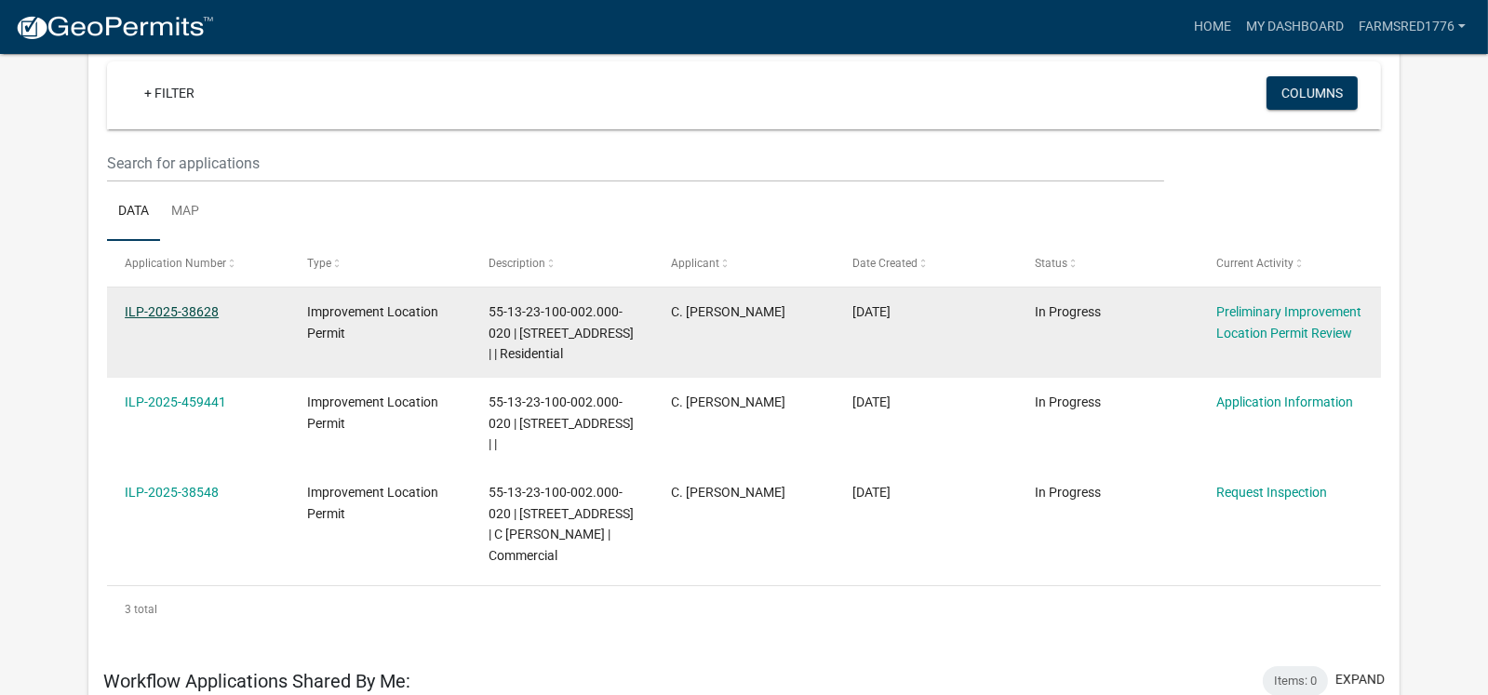
click at [171, 312] on link "ILP-2025-38628" at bounding box center [172, 311] width 94 height 15
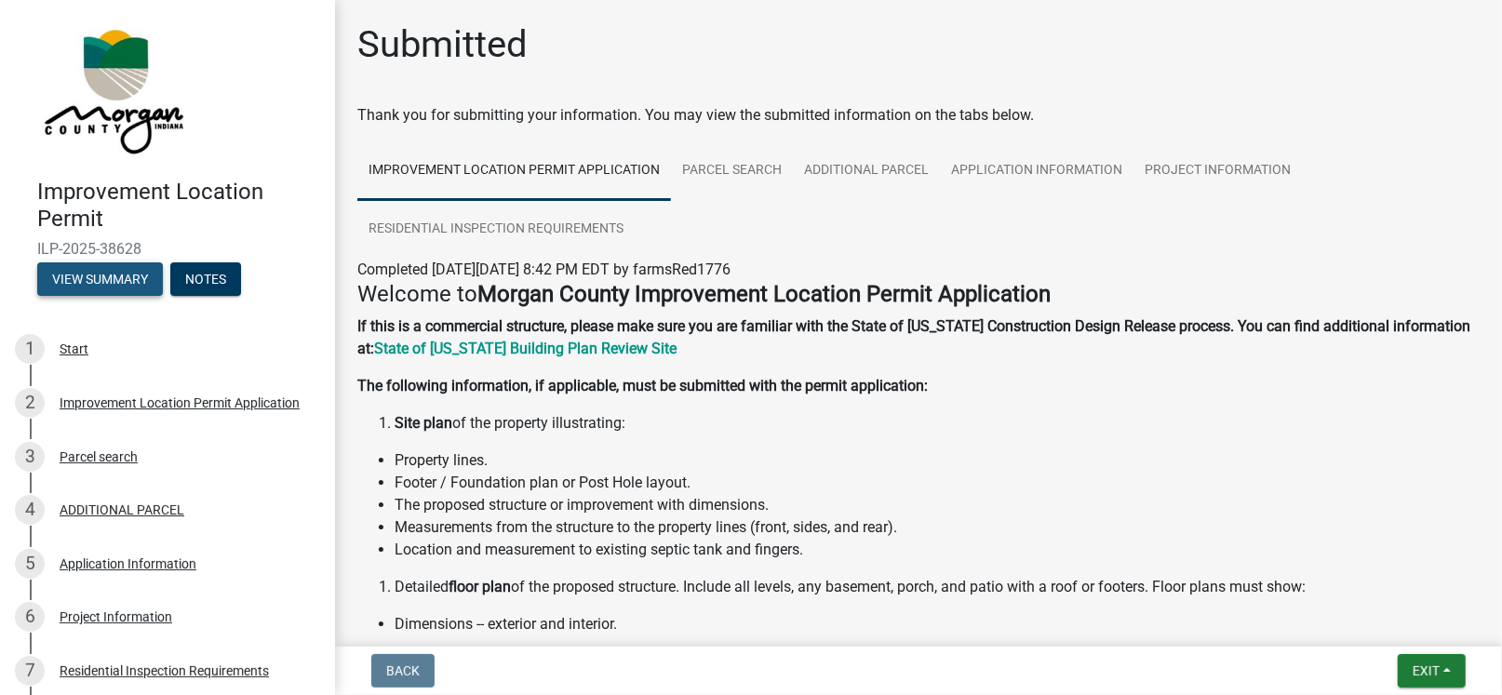
click at [103, 275] on button "View Summary" at bounding box center [100, 279] width 126 height 34
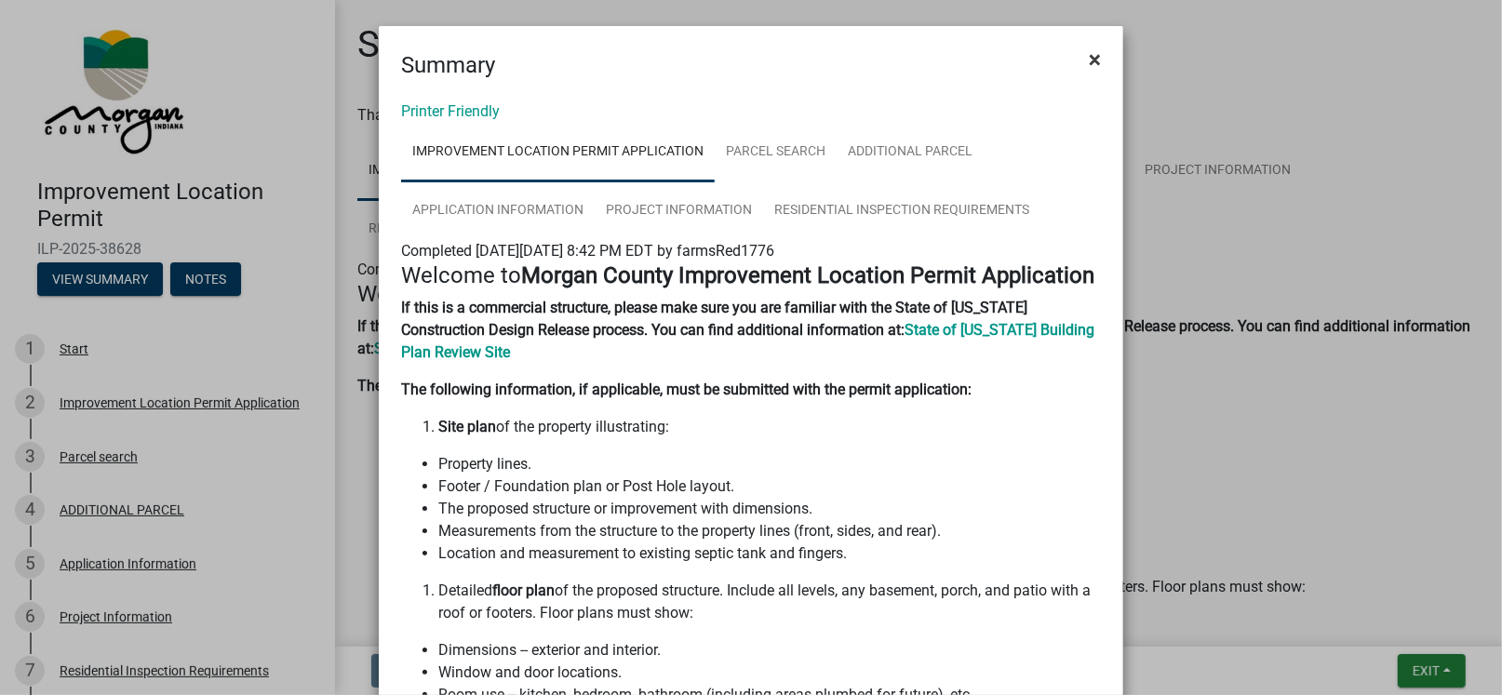
click at [1089, 55] on span "×" at bounding box center [1095, 60] width 12 height 26
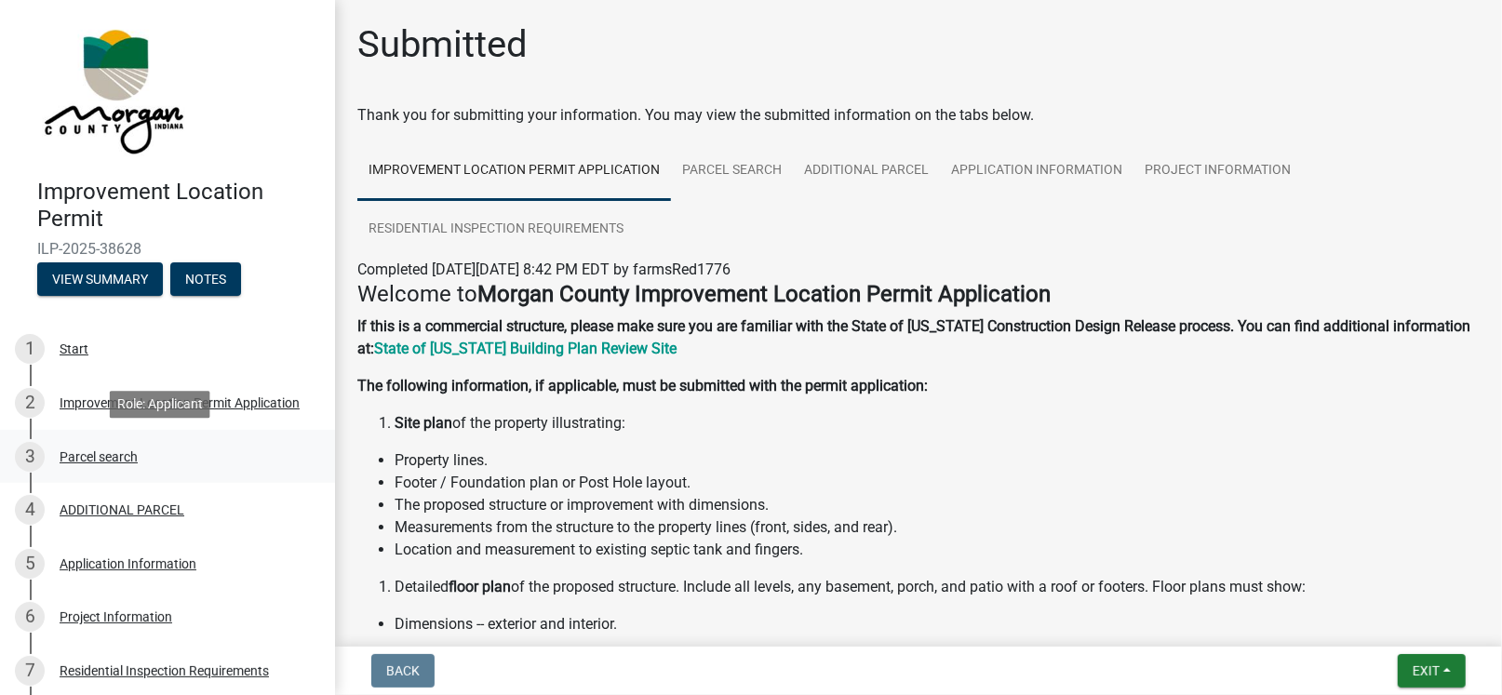
click at [98, 455] on div "Parcel search" at bounding box center [99, 456] width 78 height 13
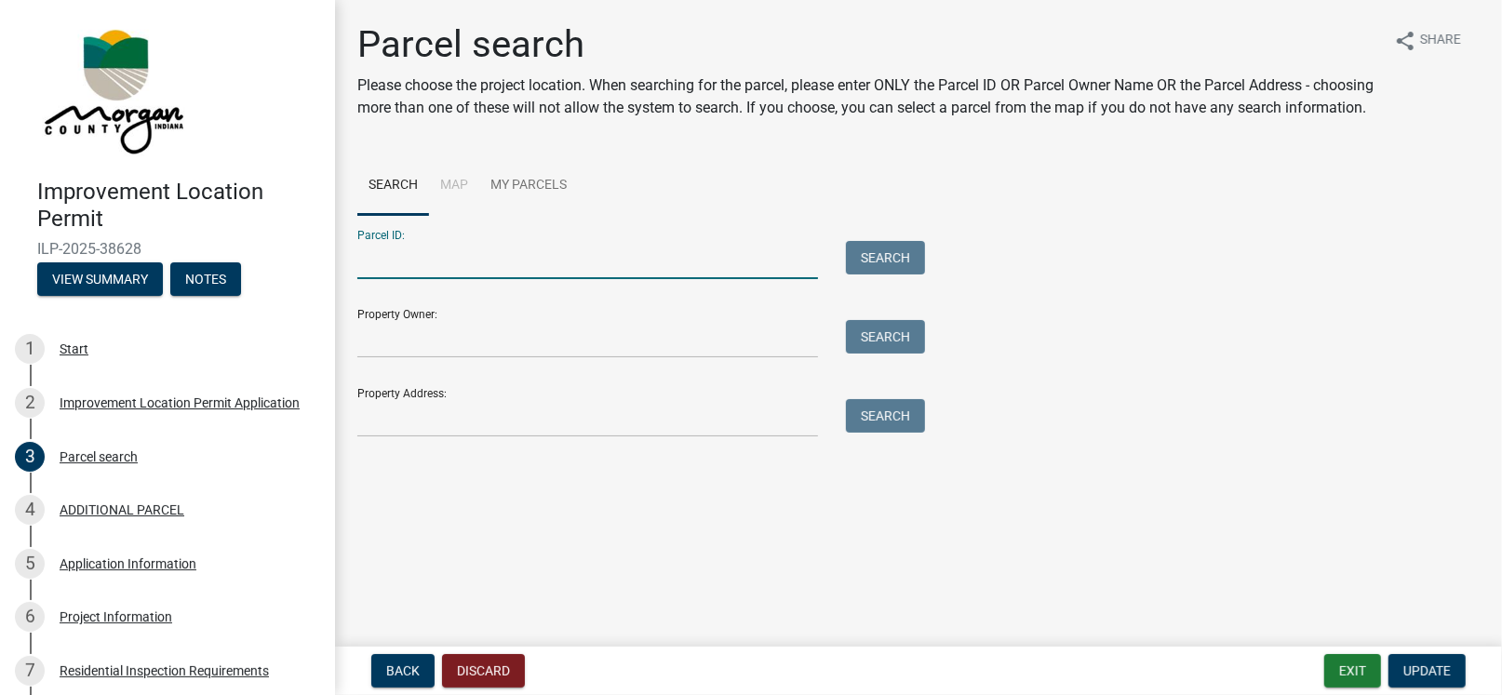
click at [407, 279] on input "Parcel ID:" at bounding box center [587, 260] width 461 height 38
type input "55-13-23-100-002.000-020"
click at [877, 275] on button "Search" at bounding box center [885, 258] width 79 height 34
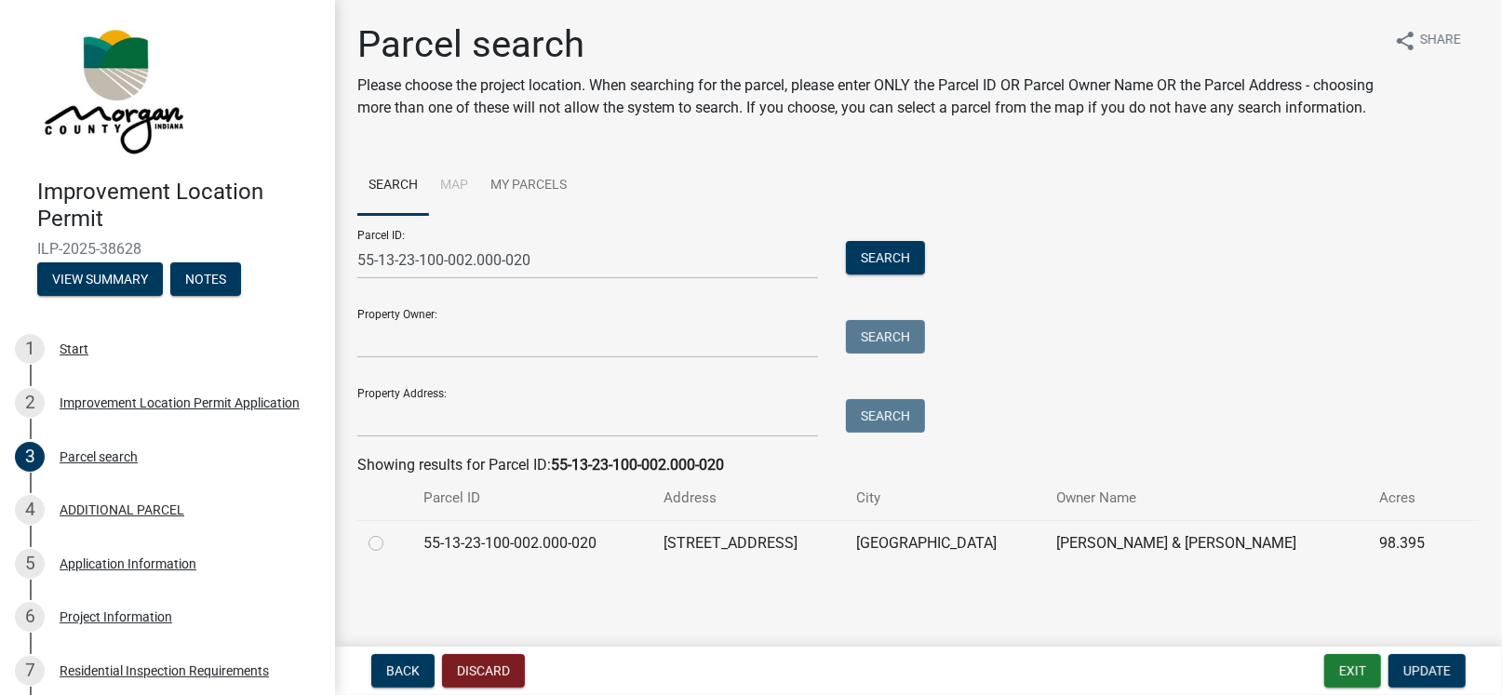
click at [391, 532] on label at bounding box center [391, 532] width 0 height 0
click at [391, 544] on input "radio" at bounding box center [397, 538] width 12 height 12
radio input "true"
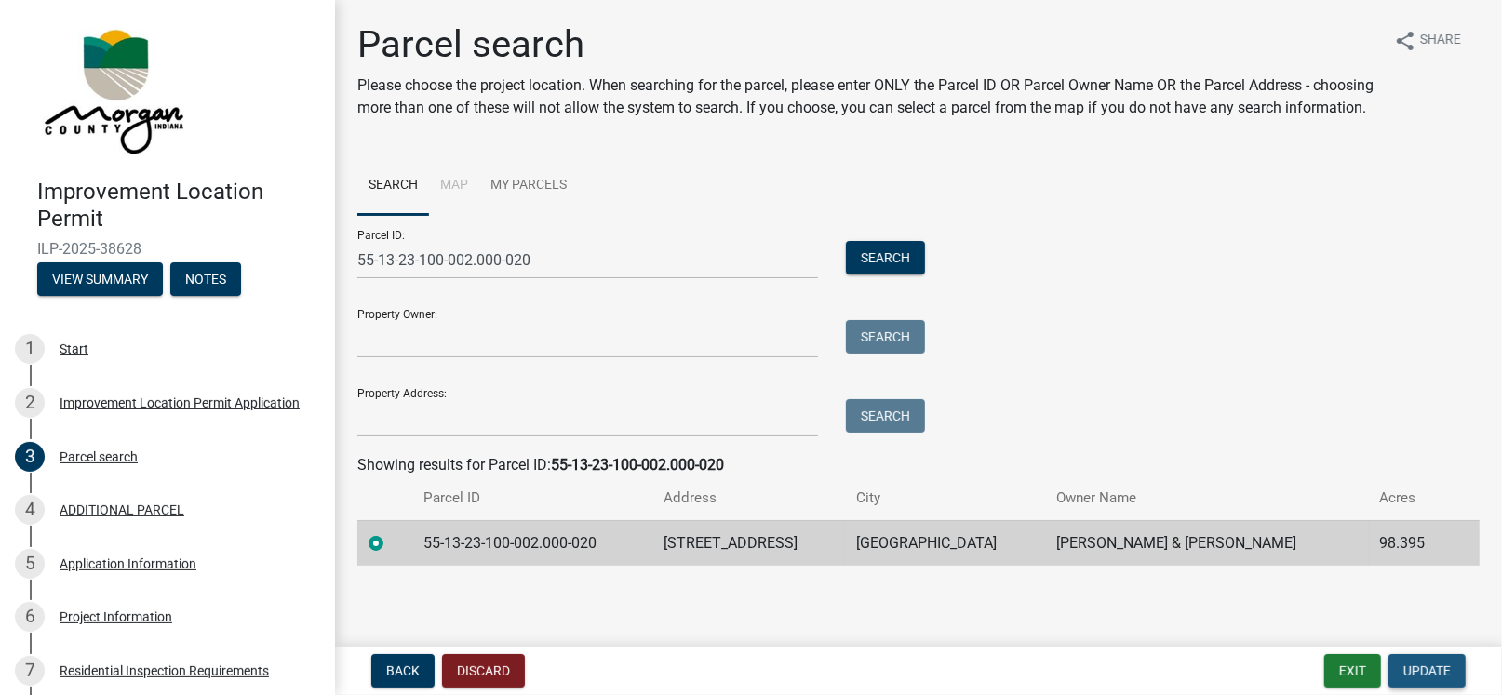
click at [1425, 676] on span "Update" at bounding box center [1426, 671] width 47 height 15
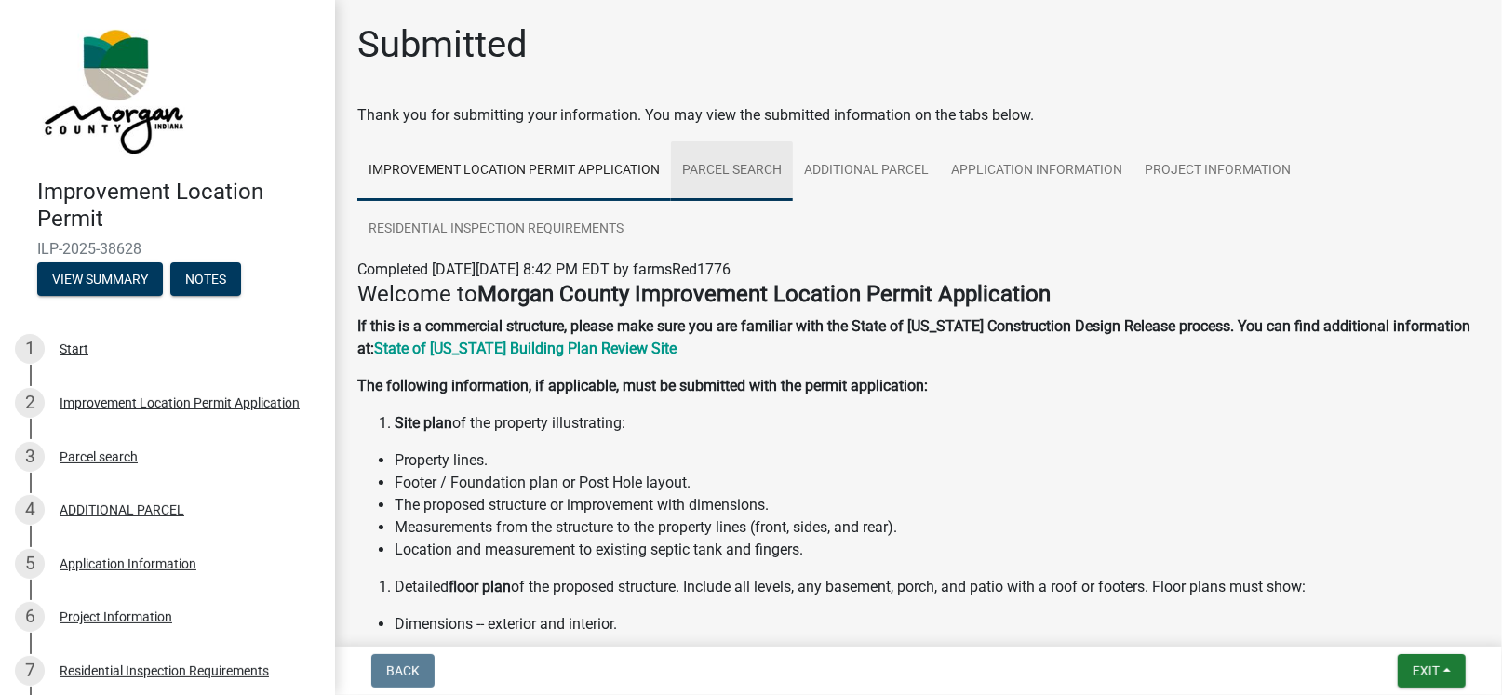
click at [715, 166] on link "Parcel search" at bounding box center [732, 171] width 122 height 60
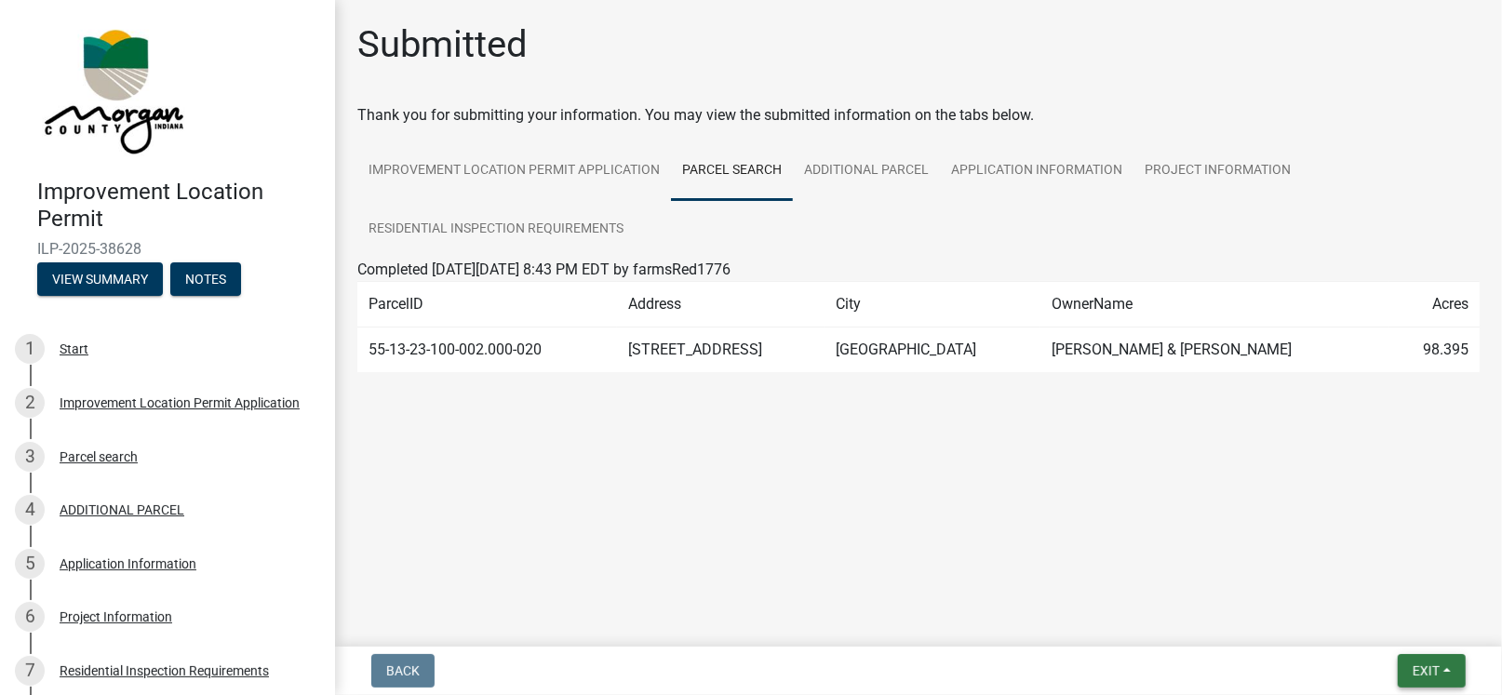
click at [1430, 668] on span "Exit" at bounding box center [1426, 671] width 27 height 15
click at [1382, 624] on button "Save & Exit" at bounding box center [1391, 622] width 149 height 45
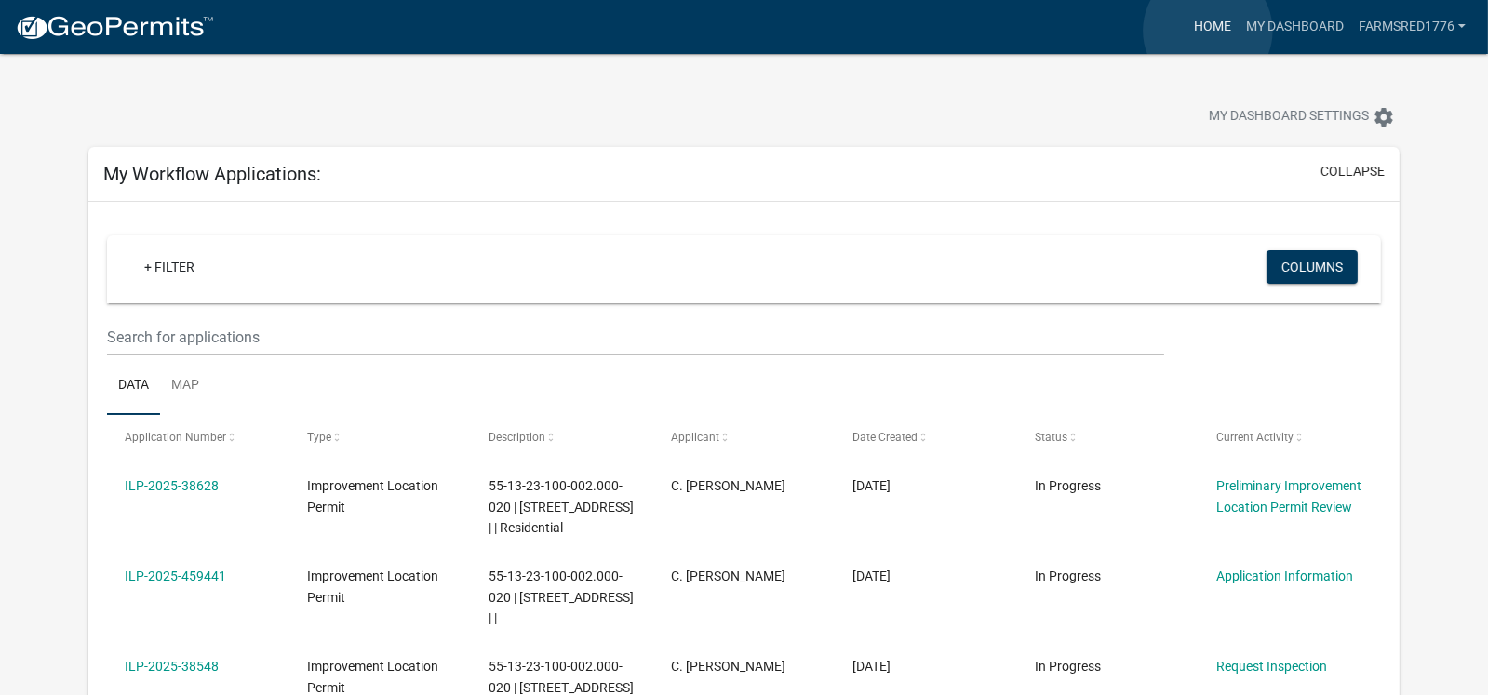
click at [1208, 31] on link "Home" at bounding box center [1213, 26] width 52 height 35
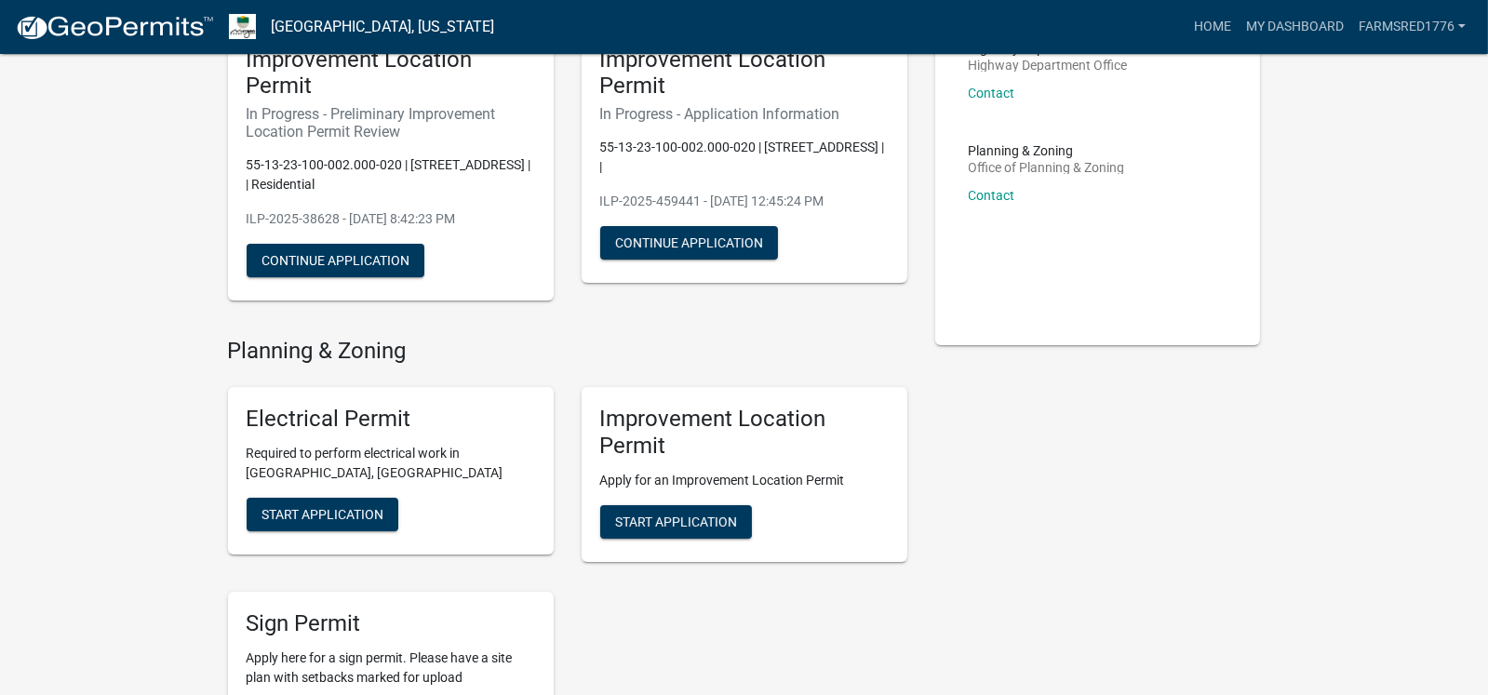
scroll to position [217, 0]
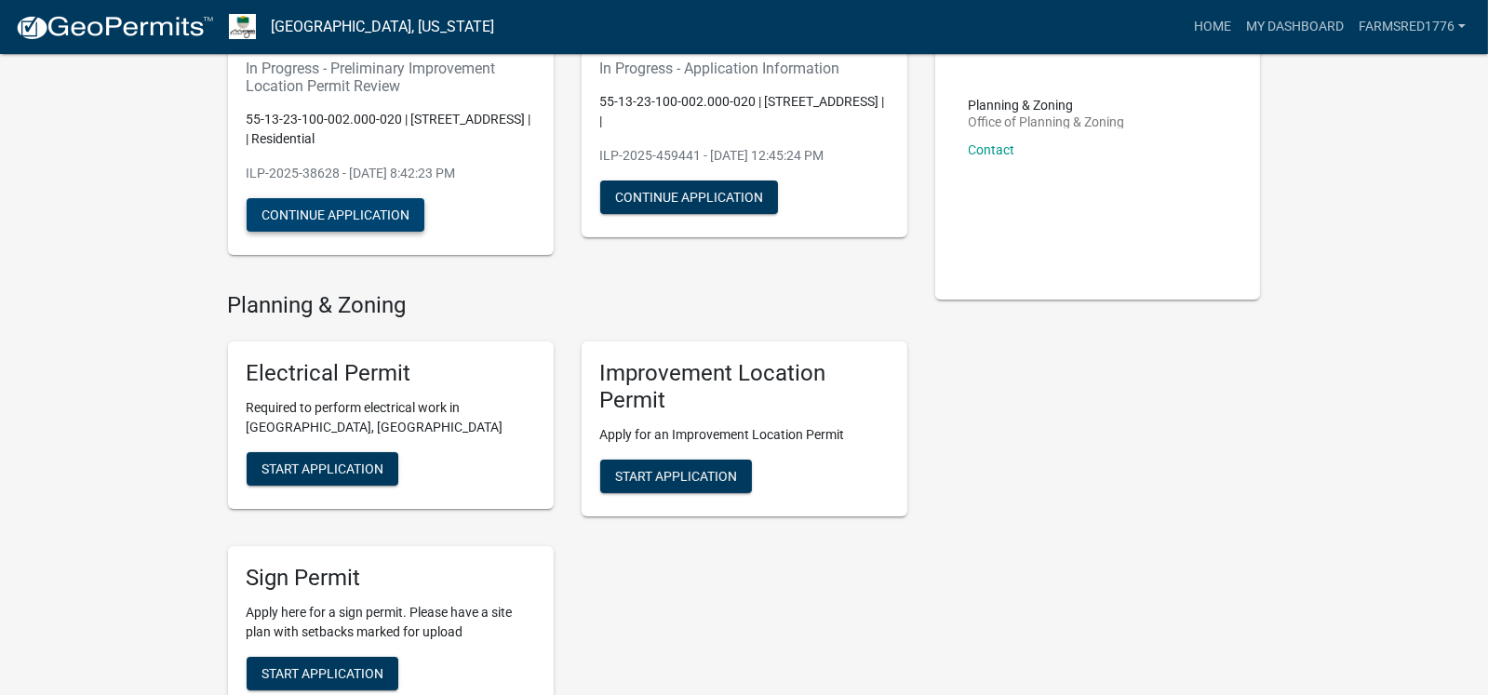
click at [357, 213] on button "Continue Application" at bounding box center [336, 215] width 178 height 34
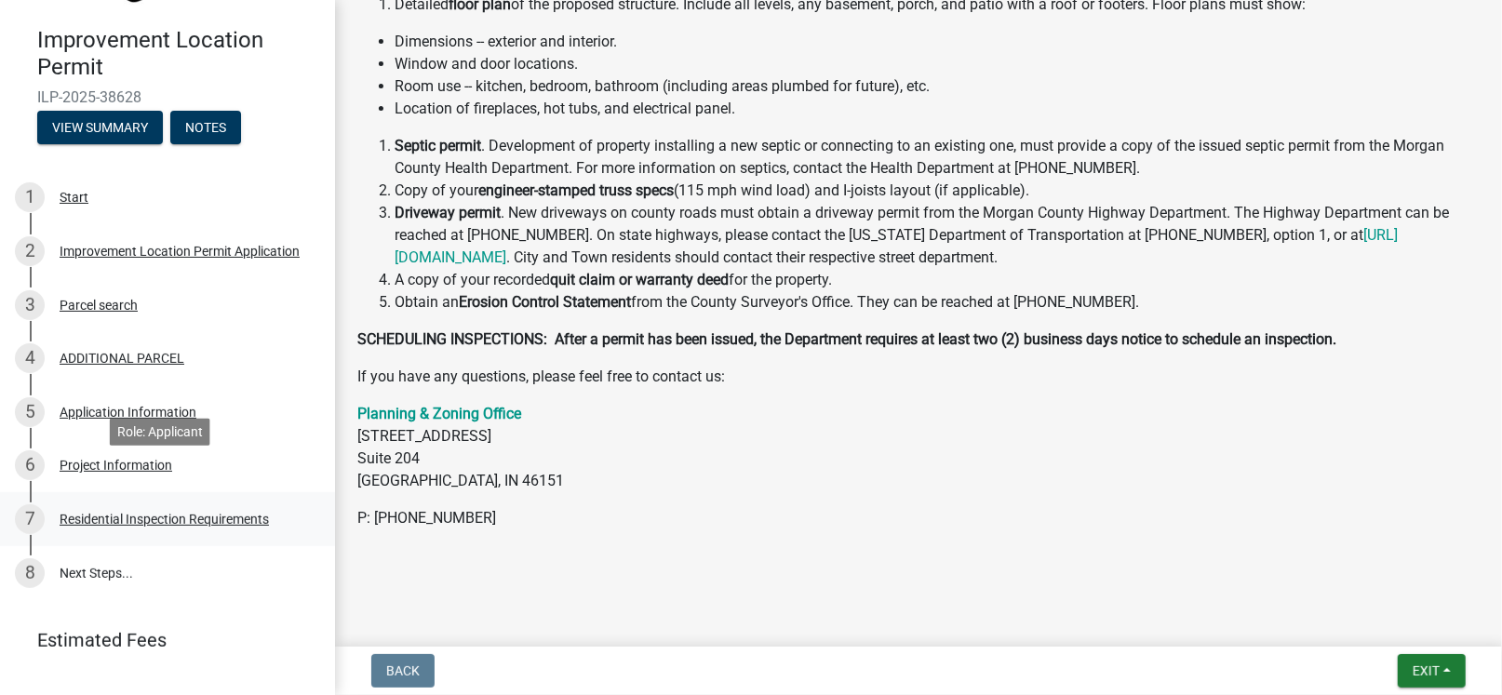
scroll to position [186, 0]
